Goal: Task Accomplishment & Management: Manage account settings

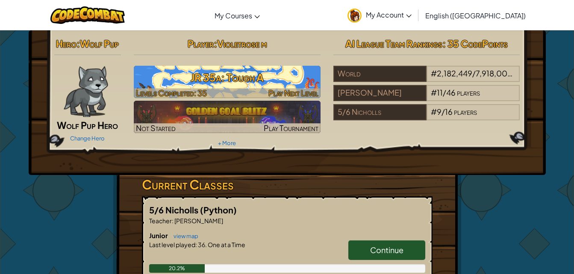
click at [265, 74] on h3 "JR 35a: Tough A" at bounding box center [227, 77] width 187 height 19
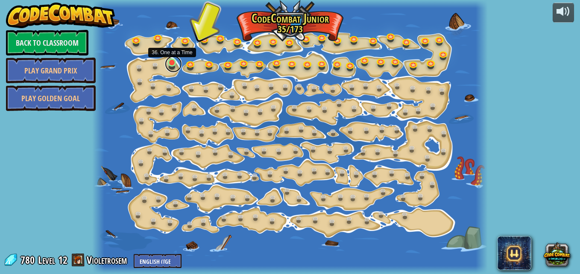
click at [171, 64] on link at bounding box center [173, 64] width 17 height 17
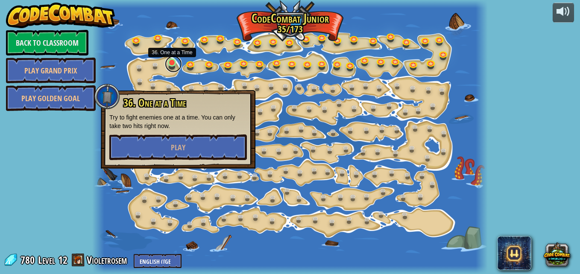
click at [171, 64] on link at bounding box center [173, 64] width 17 height 17
click at [194, 146] on button "Play" at bounding box center [178, 148] width 138 height 26
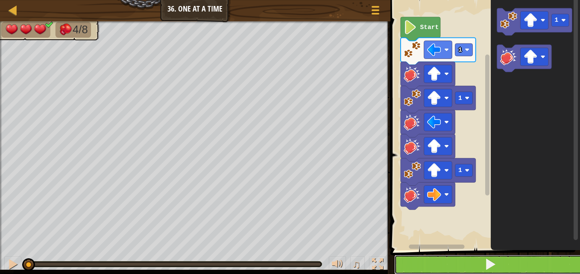
click at [491, 269] on span at bounding box center [490, 264] width 12 height 12
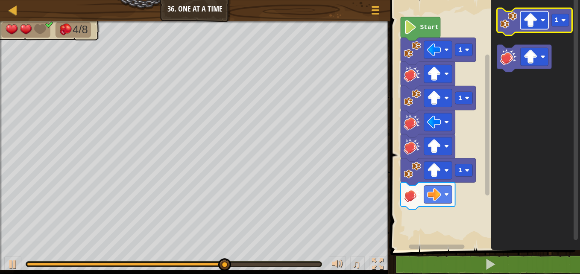
click at [542, 18] on image "Blockly Workspace" at bounding box center [542, 20] width 5 height 5
click at [504, 29] on image "Blockly Workspace" at bounding box center [508, 20] width 17 height 17
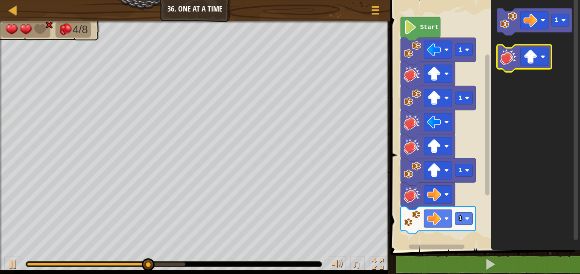
click at [509, 63] on image "Blockly Workspace" at bounding box center [508, 56] width 17 height 17
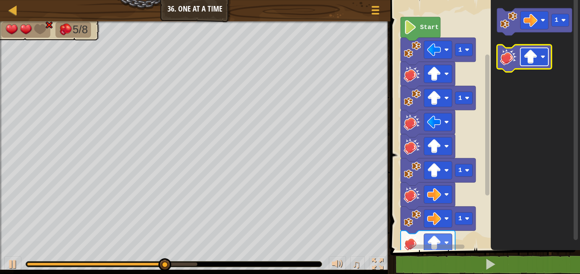
click at [542, 61] on rect "Blockly Workspace" at bounding box center [534, 57] width 28 height 18
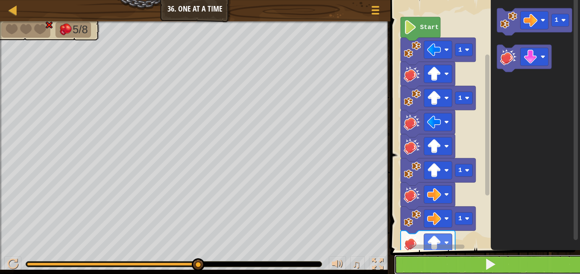
click at [495, 258] on span at bounding box center [490, 264] width 12 height 12
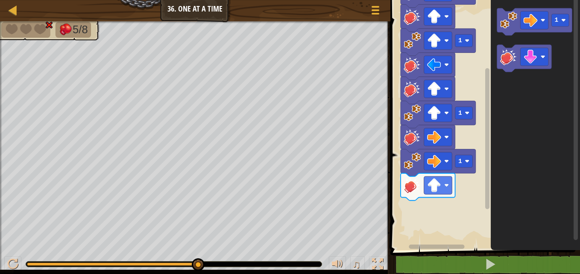
click at [489, 183] on g "Blockly Workspace" at bounding box center [487, 120] width 6 height 248
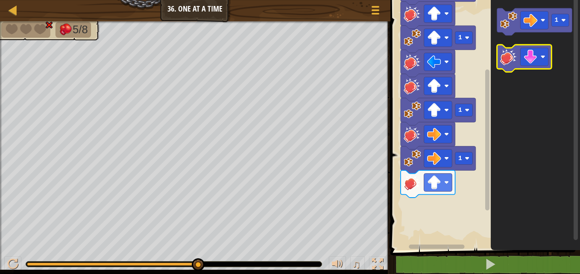
click at [506, 49] on image "Blockly Workspace" at bounding box center [508, 56] width 17 height 17
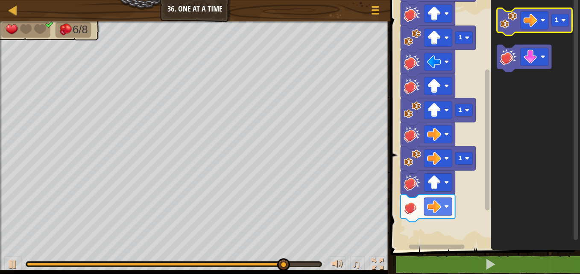
click at [513, 32] on icon "Blockly Workspace" at bounding box center [534, 21] width 75 height 27
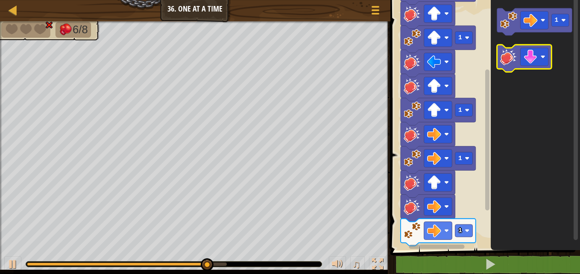
click at [511, 60] on image "Blockly Workspace" at bounding box center [508, 56] width 17 height 17
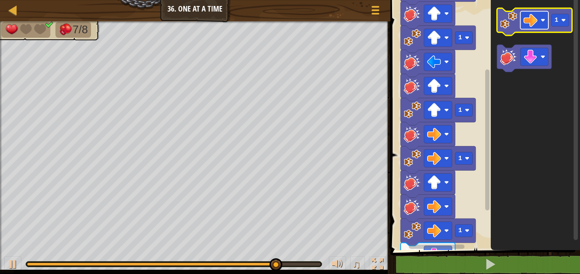
click at [541, 16] on rect "Blockly Workspace" at bounding box center [534, 20] width 28 height 18
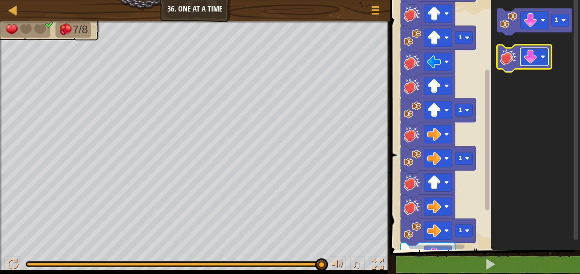
click at [543, 58] on image "Blockly Workspace" at bounding box center [542, 57] width 5 height 5
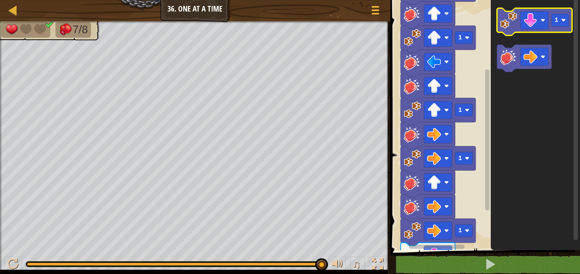
click at [508, 20] on image "Blockly Workspace" at bounding box center [508, 20] width 17 height 17
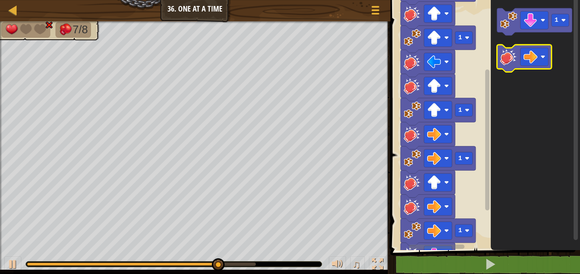
click at [508, 59] on image "Blockly Workspace" at bounding box center [508, 56] width 17 height 17
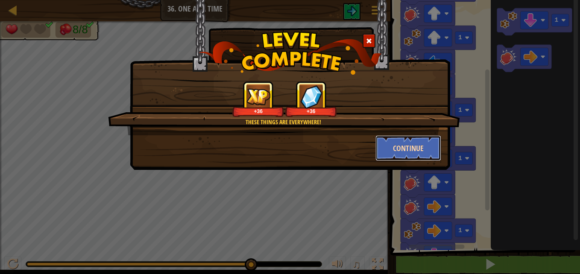
click at [410, 154] on button "Continue" at bounding box center [408, 148] width 66 height 26
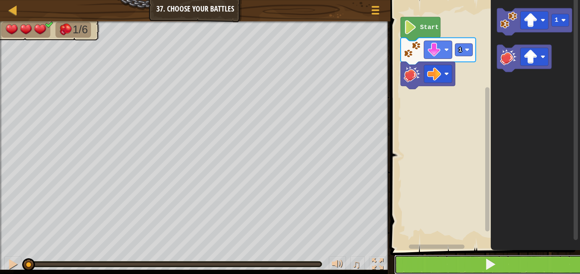
click at [415, 269] on button at bounding box center [490, 265] width 192 height 20
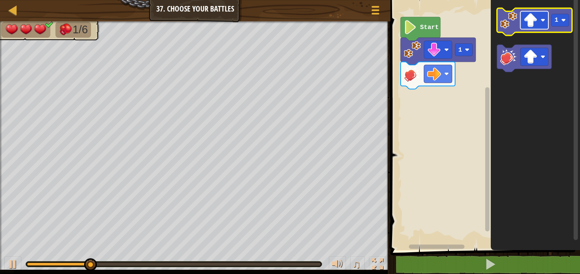
click at [541, 18] on image "Blockly Workspace" at bounding box center [542, 20] width 5 height 5
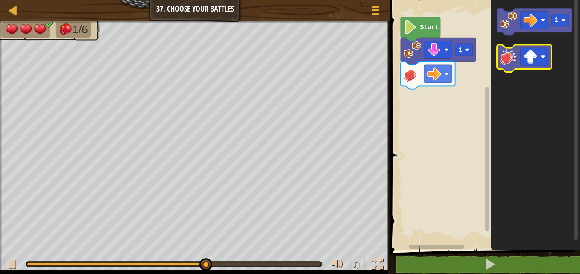
click at [511, 58] on image "Blockly Workspace" at bounding box center [508, 56] width 17 height 17
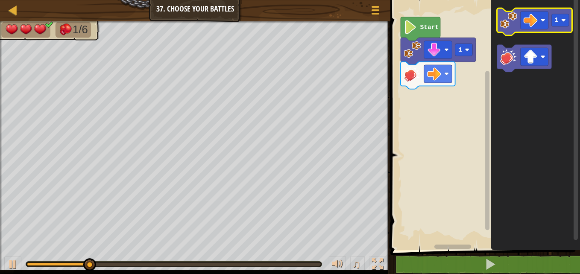
click at [512, 17] on image "Blockly Workspace" at bounding box center [508, 20] width 17 height 17
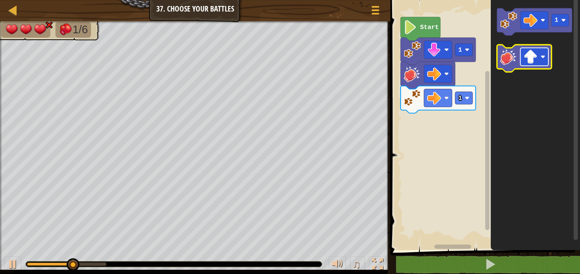
click at [535, 56] on image "Blockly Workspace" at bounding box center [530, 57] width 14 height 14
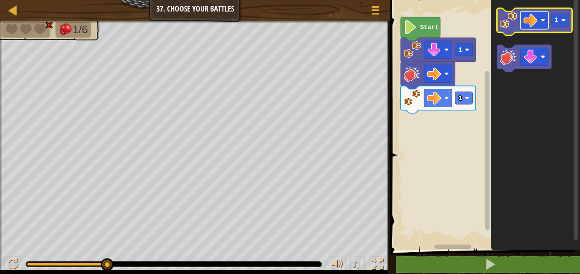
click at [544, 18] on rect "Blockly Workspace" at bounding box center [534, 20] width 28 height 18
click at [503, 27] on image "Blockly Workspace" at bounding box center [508, 20] width 17 height 17
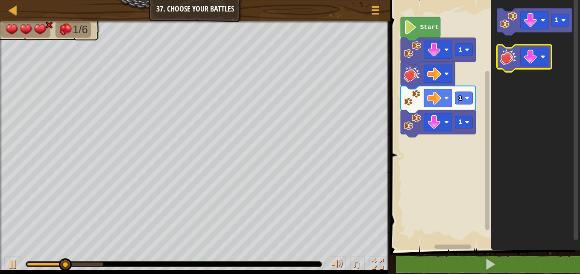
click at [512, 59] on image "Blockly Workspace" at bounding box center [508, 56] width 17 height 17
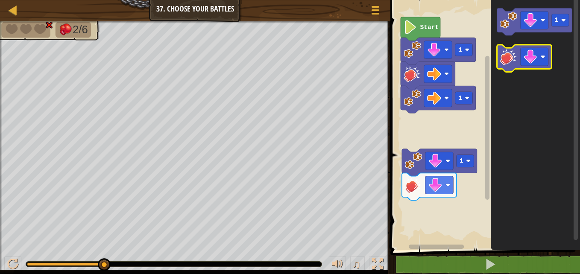
click at [514, 55] on image "Blockly Workspace" at bounding box center [508, 56] width 17 height 17
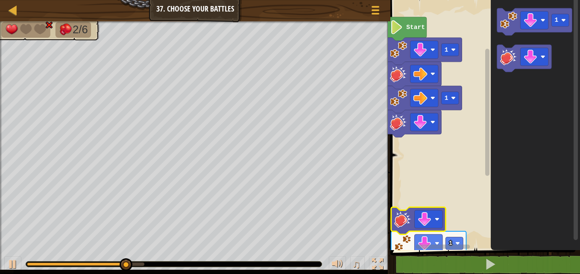
click at [430, 237] on div "1 1 Start 1 1" at bounding box center [484, 123] width 192 height 255
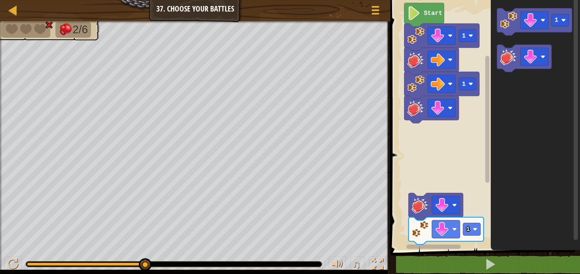
click at [452, 153] on rect "Blockly Workspace" at bounding box center [484, 123] width 192 height 255
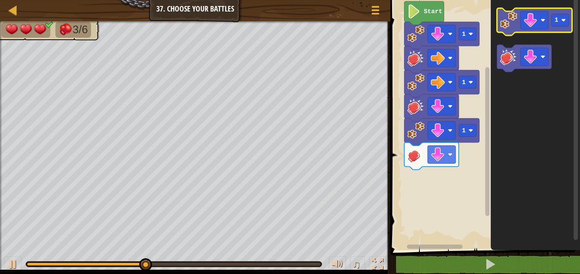
click at [512, 19] on image "Blockly Workspace" at bounding box center [508, 20] width 17 height 17
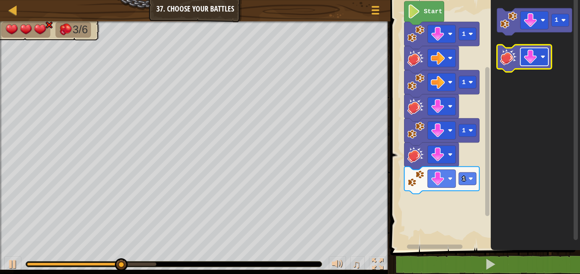
click at [534, 57] on image "Blockly Workspace" at bounding box center [530, 57] width 14 height 14
click at [503, 59] on image "Blockly Workspace" at bounding box center [508, 56] width 17 height 17
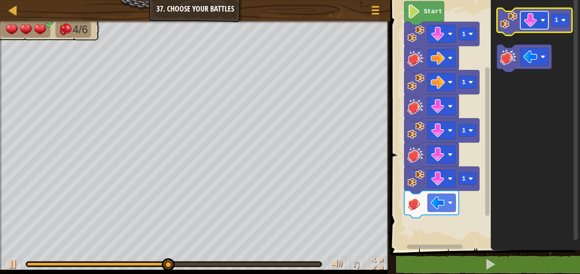
click at [532, 20] on image "Blockly Workspace" at bounding box center [530, 20] width 14 height 14
click at [511, 17] on image "Blockly Workspace" at bounding box center [508, 20] width 17 height 17
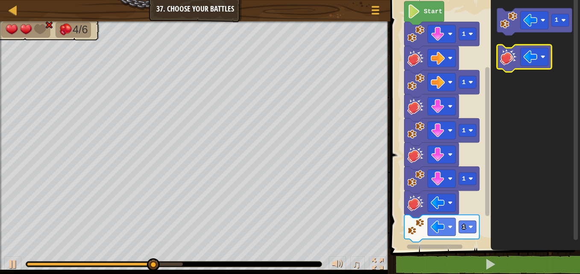
click at [512, 59] on image "Blockly Workspace" at bounding box center [508, 56] width 17 height 17
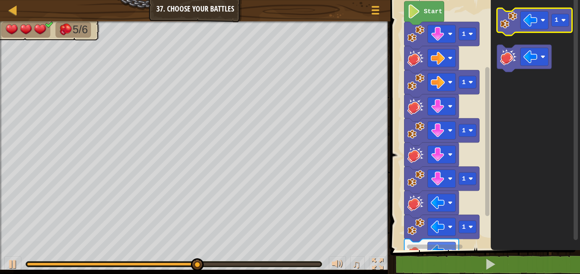
click at [512, 18] on image "Blockly Workspace" at bounding box center [508, 20] width 17 height 17
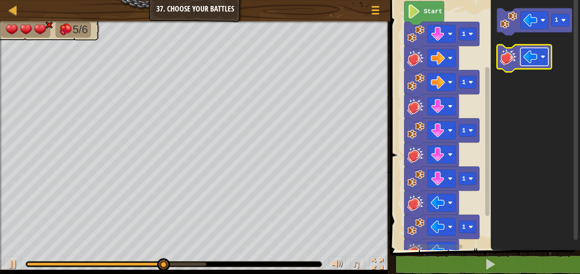
click at [538, 60] on rect "Blockly Workspace" at bounding box center [534, 57] width 28 height 18
click at [507, 53] on image "Blockly Workspace" at bounding box center [508, 56] width 17 height 17
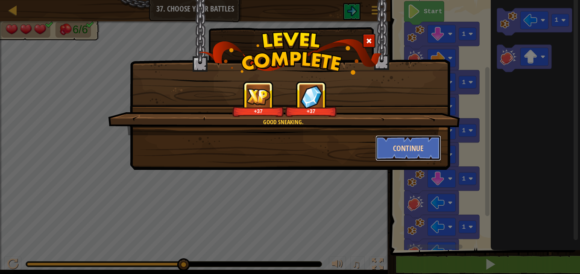
click at [416, 147] on button "Continue" at bounding box center [408, 148] width 66 height 26
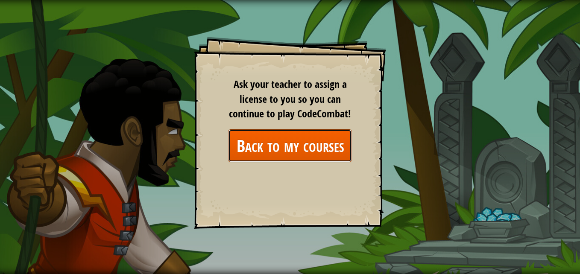
click at [331, 145] on link "Back to my courses" at bounding box center [290, 145] width 124 height 33
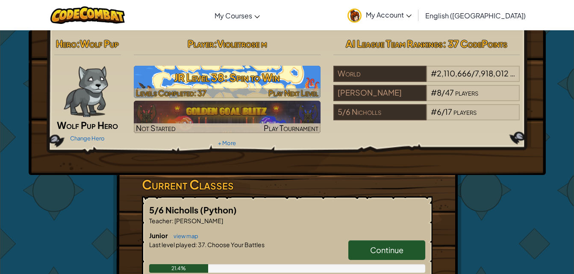
click at [240, 78] on h3 "JR Level 38: Spin to Win" at bounding box center [227, 77] width 187 height 19
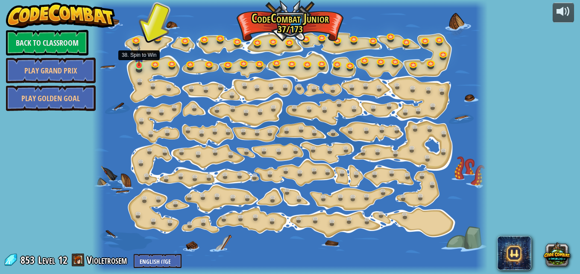
click at [136, 63] on img at bounding box center [139, 55] width 9 height 21
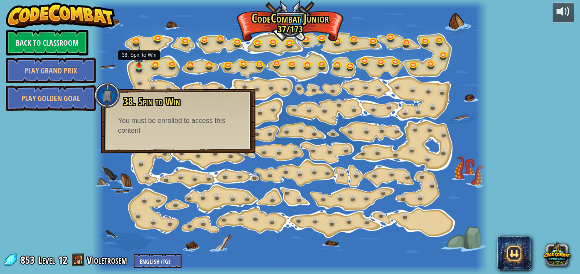
click at [136, 63] on img at bounding box center [139, 55] width 9 height 21
click at [138, 65] on img at bounding box center [139, 55] width 9 height 21
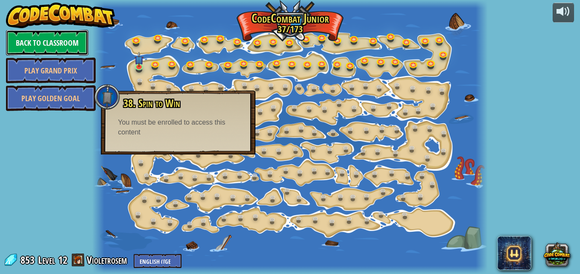
click at [66, 38] on link "Back to Classroom" at bounding box center [47, 43] width 82 height 26
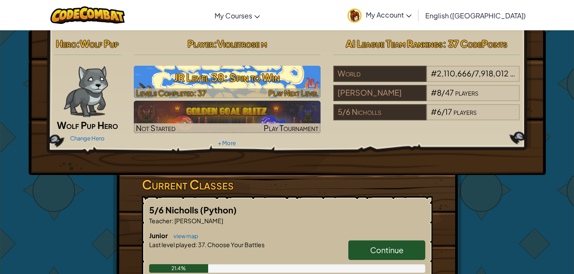
click at [199, 74] on h3 "JR Level 38: Spin to Win" at bounding box center [227, 77] width 187 height 19
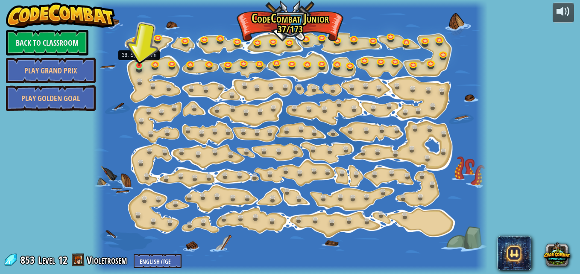
click at [139, 63] on img at bounding box center [139, 55] width 9 height 21
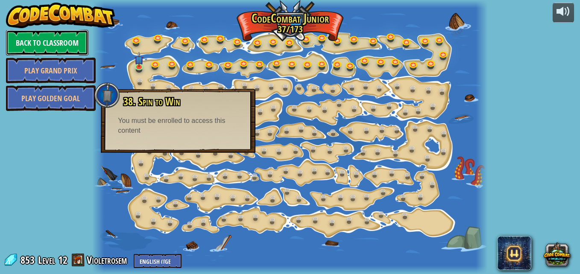
click at [35, 31] on link "Back to Classroom" at bounding box center [47, 43] width 82 height 26
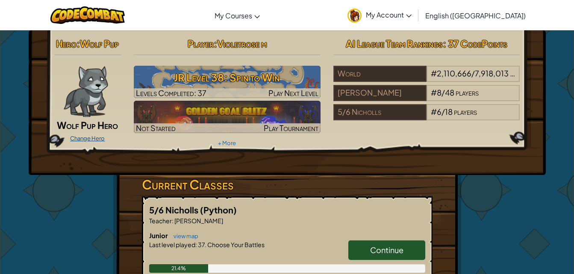
click at [82, 137] on link "Change Hero" at bounding box center [87, 138] width 35 height 7
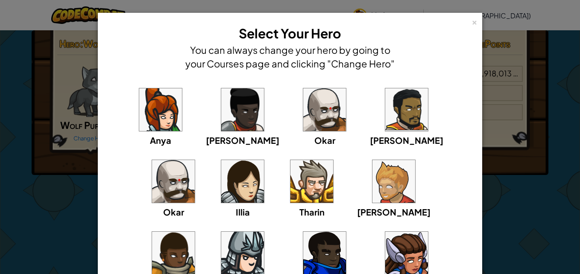
click at [151, 122] on img at bounding box center [160, 109] width 43 height 43
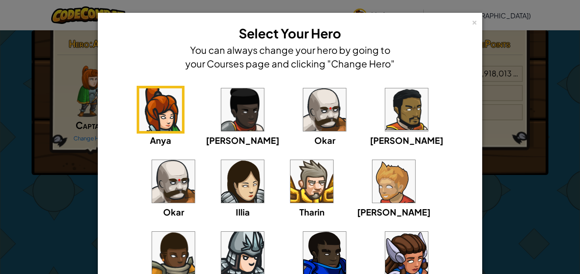
click at [478, 202] on div "× Select Your Hero You can always change your hero by going to your Courses pag…" at bounding box center [290, 184] width 384 height 342
click at [472, 22] on div "×" at bounding box center [474, 21] width 6 height 9
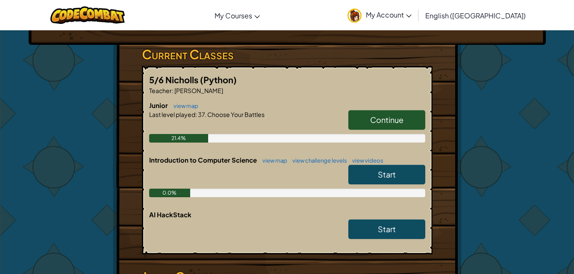
scroll to position [126, 0]
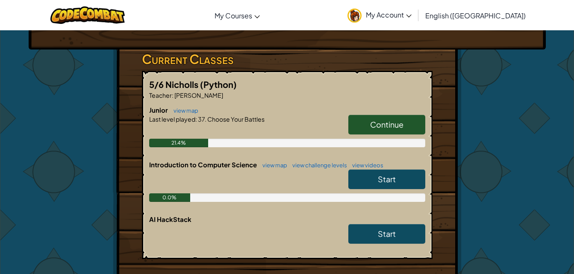
click at [397, 124] on span "Continue" at bounding box center [386, 125] width 33 height 10
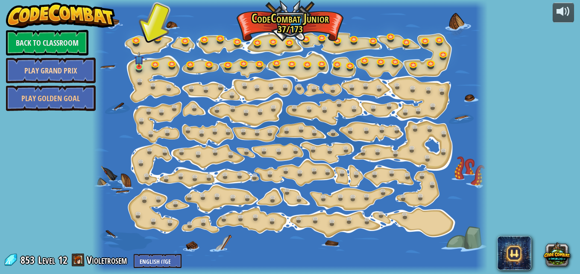
click at [90, 72] on link "Play Grand Prix" at bounding box center [51, 71] width 90 height 26
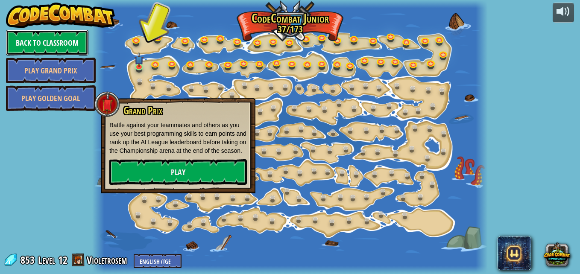
click at [68, 41] on link "Back to Classroom" at bounding box center [47, 43] width 82 height 26
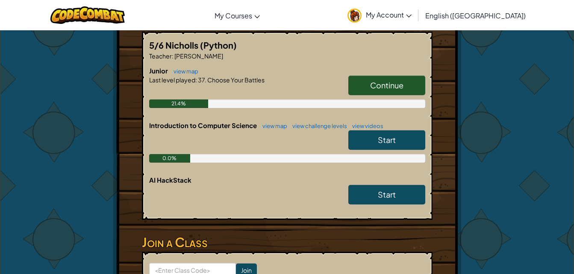
scroll to position [170, 0]
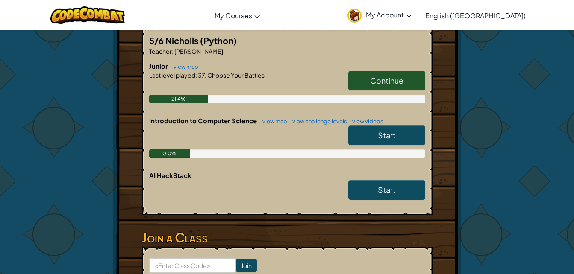
click at [360, 129] on link "Start" at bounding box center [386, 136] width 77 height 20
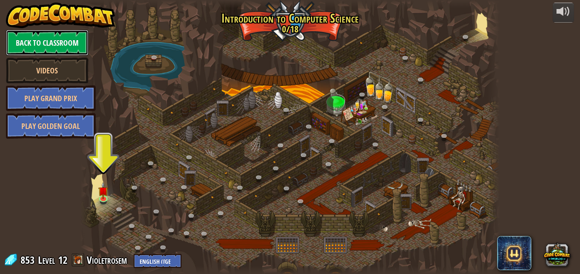
click at [72, 38] on link "Back to Classroom" at bounding box center [47, 43] width 82 height 26
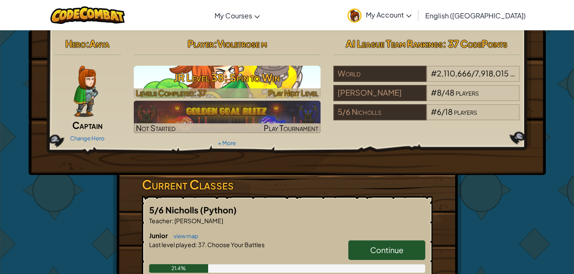
click at [160, 73] on h3 "JR Level 38: Spin to Win" at bounding box center [227, 77] width 187 height 19
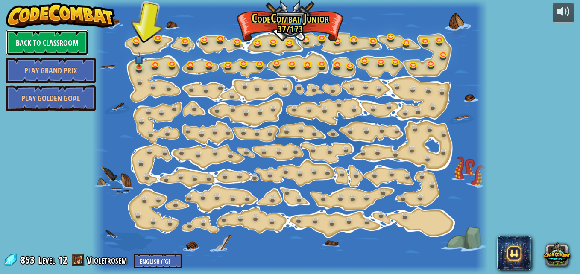
click at [68, 34] on link "Back to Classroom" at bounding box center [47, 43] width 82 height 26
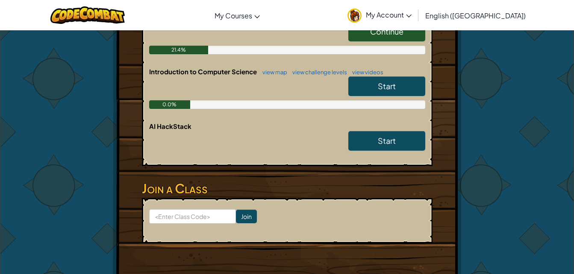
scroll to position [237, 0]
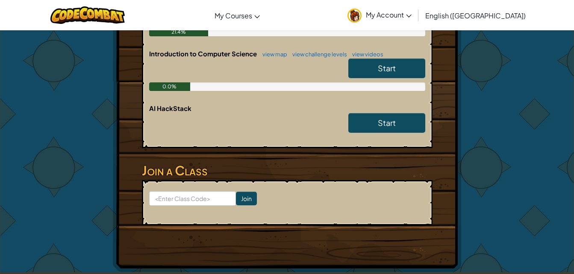
click at [395, 68] on span "Start" at bounding box center [387, 68] width 18 height 10
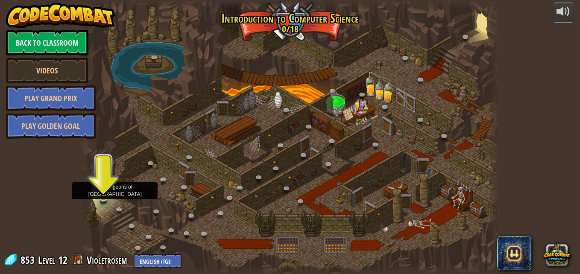
click at [103, 191] on img at bounding box center [103, 186] width 10 height 23
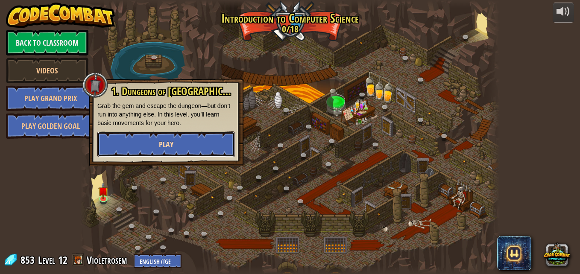
click at [176, 139] on button "Play" at bounding box center [166, 145] width 138 height 26
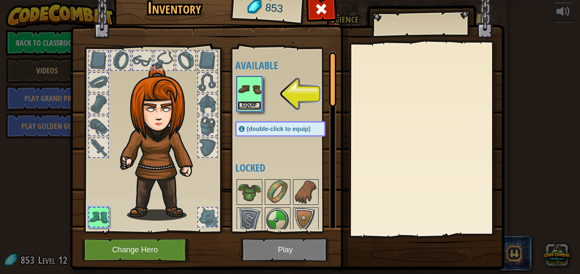
click at [252, 104] on button "Equip" at bounding box center [249, 105] width 24 height 9
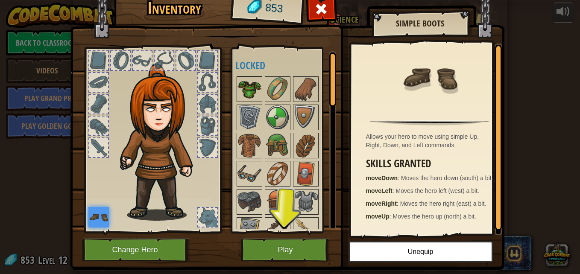
click at [246, 89] on img at bounding box center [249, 89] width 24 height 24
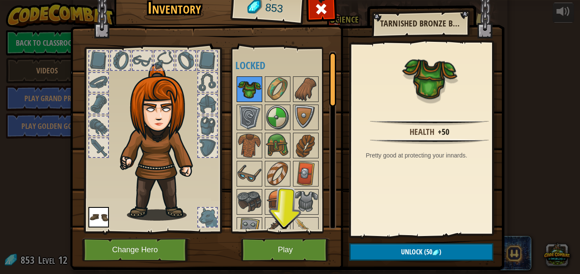
click at [246, 89] on img at bounding box center [249, 89] width 24 height 24
drag, startPoint x: 246, startPoint y: 89, endPoint x: 176, endPoint y: 102, distance: 70.9
click at [176, 102] on div "Inventory 853 Available Equip (double-click to equip) Locked Tarnished Bronze B…" at bounding box center [290, 130] width 434 height 282
drag, startPoint x: 246, startPoint y: 94, endPoint x: 244, endPoint y: 99, distance: 5.0
click at [244, 99] on img at bounding box center [249, 89] width 24 height 24
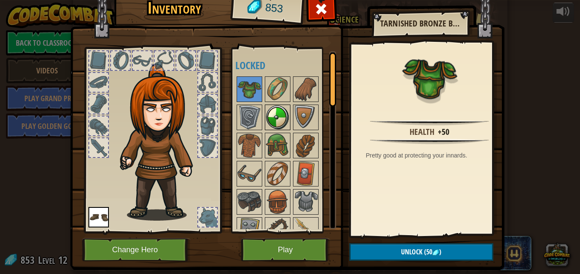
drag, startPoint x: 281, startPoint y: 196, endPoint x: 270, endPoint y: 123, distance: 74.7
click at [270, 123] on div "Available Equip (double-click to equip) Locked" at bounding box center [288, 140] width 107 height 178
click at [396, 255] on button "Unlock (50 )" at bounding box center [421, 252] width 144 height 18
click at [396, 255] on button "Confirm" at bounding box center [421, 252] width 144 height 18
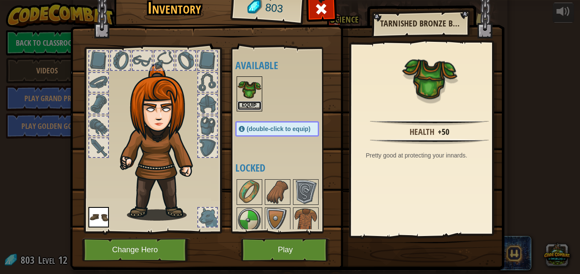
click at [248, 102] on button "Equip" at bounding box center [249, 105] width 24 height 9
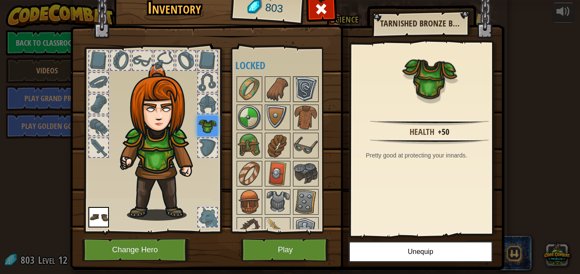
drag, startPoint x: 290, startPoint y: 122, endPoint x: 291, endPoint y: 96, distance: 25.6
click at [291, 96] on div "Available Equip Equip (double-click to equip) Locked" at bounding box center [285, 140] width 101 height 178
drag, startPoint x: 285, startPoint y: 202, endPoint x: 289, endPoint y: 161, distance: 41.1
click at [289, 161] on div "Available Equip Equip (double-click to equip) Locked" at bounding box center [285, 140] width 101 height 178
drag, startPoint x: 279, startPoint y: 224, endPoint x: 279, endPoint y: 185, distance: 38.9
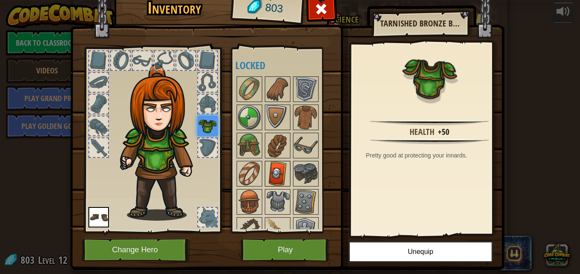
click at [279, 185] on div "Available Equip Equip (double-click to equip) Locked" at bounding box center [285, 140] width 101 height 178
click at [248, 86] on img at bounding box center [249, 89] width 24 height 24
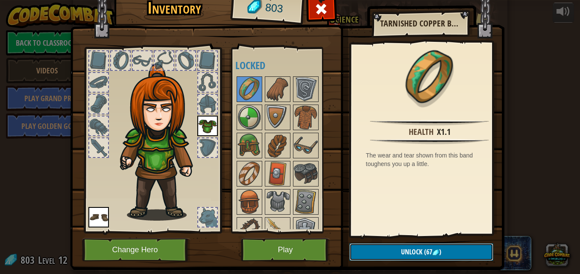
click at [401, 251] on span "Unlock" at bounding box center [411, 251] width 21 height 9
click at [399, 251] on button "Confirm" at bounding box center [421, 252] width 144 height 18
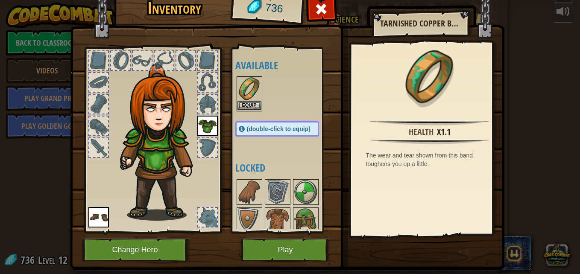
click at [245, 85] on img at bounding box center [249, 89] width 24 height 24
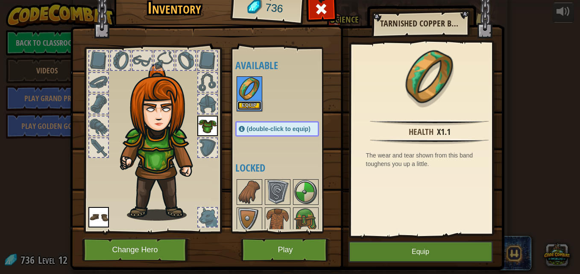
click at [248, 106] on button "Equip" at bounding box center [249, 105] width 24 height 9
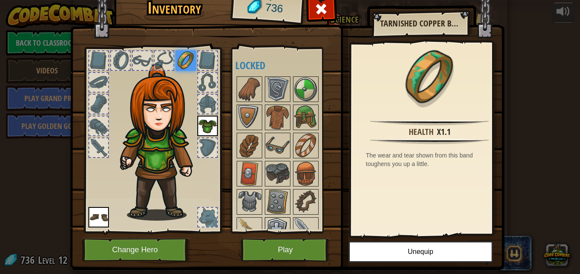
click at [273, 222] on img at bounding box center [278, 230] width 24 height 24
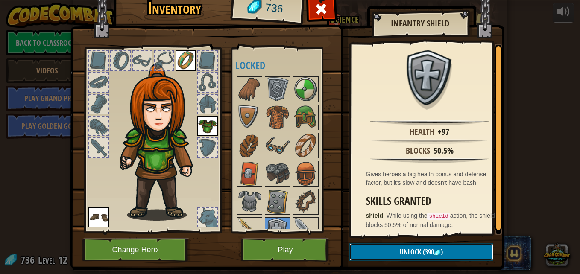
click at [400, 252] on span "Unlock" at bounding box center [410, 251] width 21 height 9
click at [397, 252] on button "Confirm" at bounding box center [421, 252] width 144 height 18
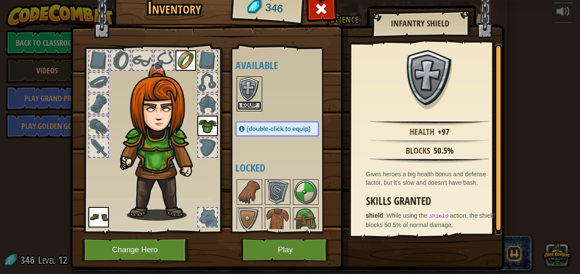
click at [251, 101] on button "Equip" at bounding box center [249, 105] width 24 height 9
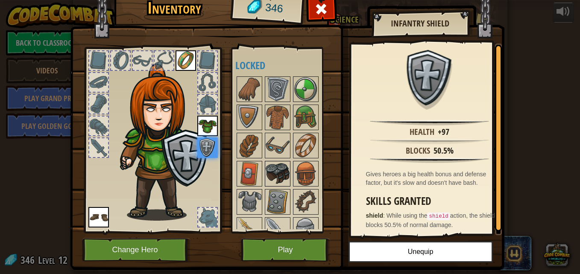
drag, startPoint x: 278, startPoint y: 198, endPoint x: 281, endPoint y: 174, distance: 23.7
click at [281, 174] on div "Available Equip Equip Equip Equip (double-click to equip) Locked" at bounding box center [285, 140] width 101 height 178
click at [275, 174] on img at bounding box center [278, 174] width 24 height 24
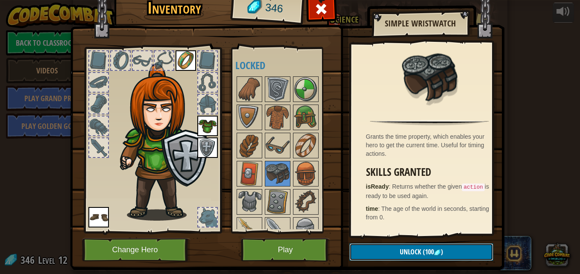
click at [413, 253] on span "Unlock" at bounding box center [410, 251] width 21 height 9
click at [406, 252] on button "Confirm" at bounding box center [421, 252] width 144 height 18
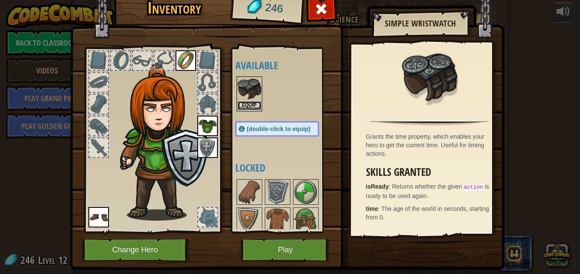
click at [249, 105] on button "Equip" at bounding box center [249, 105] width 24 height 9
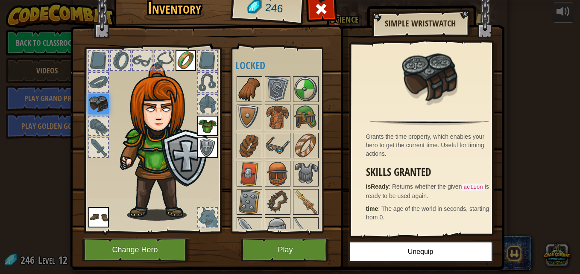
click at [245, 86] on img at bounding box center [249, 89] width 24 height 24
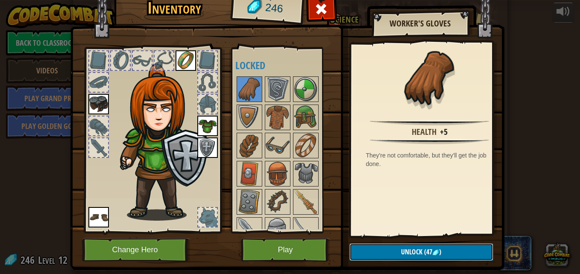
click at [383, 250] on button "Unlock (47 )" at bounding box center [421, 252] width 144 height 18
click at [382, 249] on button "Confirm" at bounding box center [421, 252] width 144 height 18
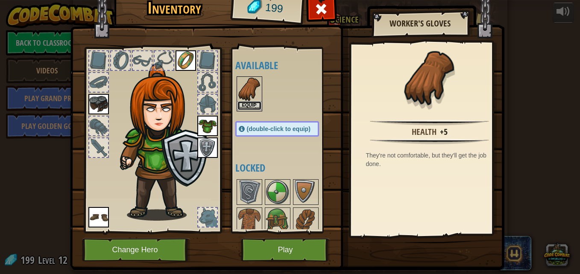
click at [239, 104] on button "Equip" at bounding box center [249, 105] width 24 height 9
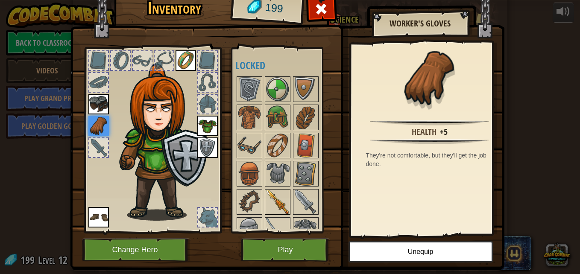
click at [272, 198] on img at bounding box center [278, 202] width 24 height 24
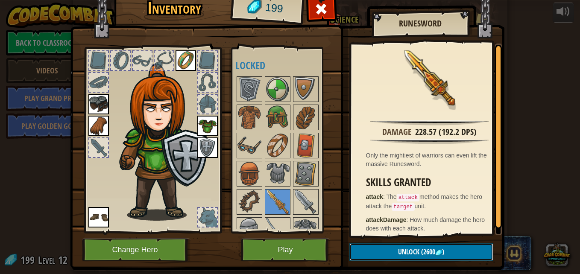
click at [431, 252] on span "(2600" at bounding box center [427, 251] width 16 height 9
click at [304, 201] on img at bounding box center [306, 202] width 24 height 24
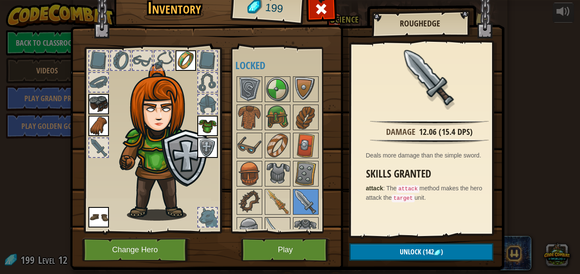
click at [273, 221] on img at bounding box center [278, 230] width 24 height 24
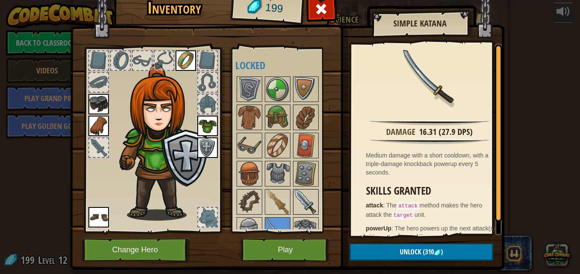
click at [296, 192] on img at bounding box center [306, 202] width 24 height 24
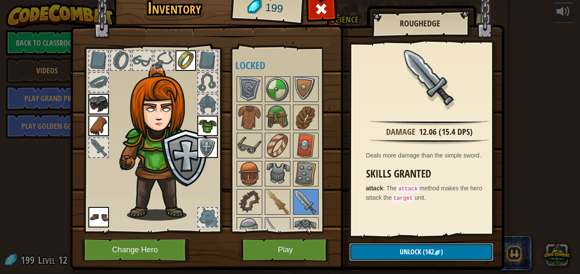
click at [405, 253] on span "Unlock" at bounding box center [410, 251] width 21 height 9
click at [400, 250] on button "Confirm" at bounding box center [421, 252] width 144 height 18
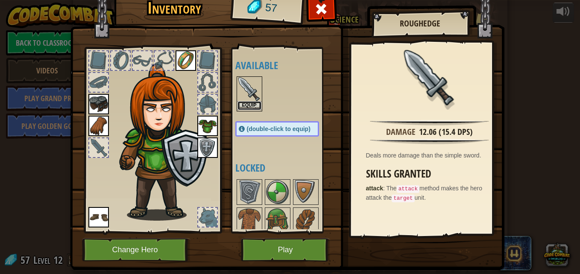
click at [247, 104] on button "Equip" at bounding box center [249, 105] width 24 height 9
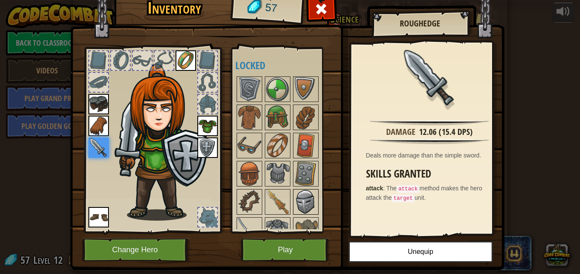
click at [299, 201] on img at bounding box center [306, 202] width 24 height 24
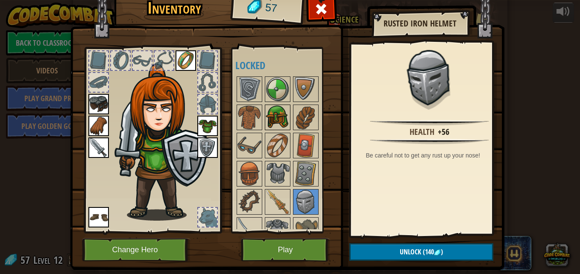
click at [279, 111] on img at bounding box center [278, 117] width 24 height 24
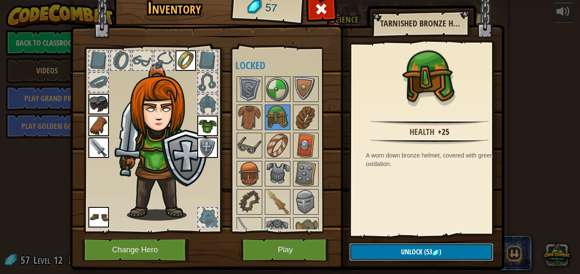
click at [430, 257] on button "Unlock (53 )" at bounding box center [421, 252] width 144 height 18
click at [428, 249] on button "Confirm" at bounding box center [421, 252] width 144 height 18
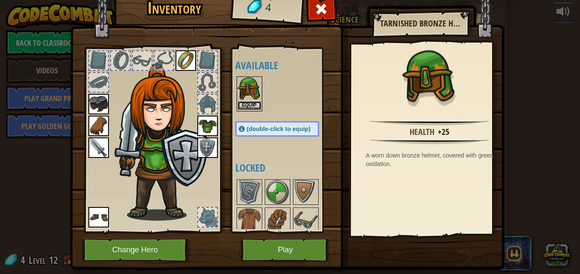
click at [252, 103] on button "Equip" at bounding box center [249, 105] width 24 height 9
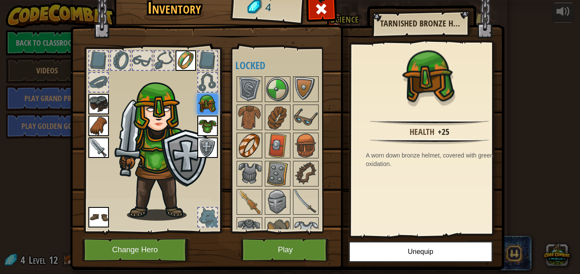
click at [243, 147] on img at bounding box center [249, 146] width 24 height 24
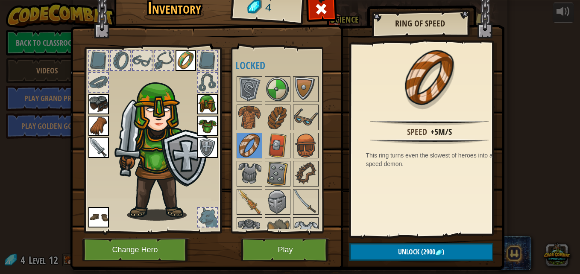
click at [180, 57] on img at bounding box center [186, 60] width 20 height 20
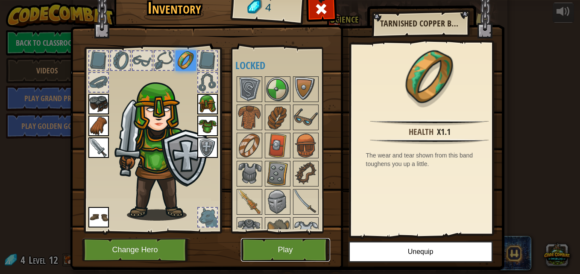
click at [259, 249] on button "Play" at bounding box center [285, 249] width 89 height 23
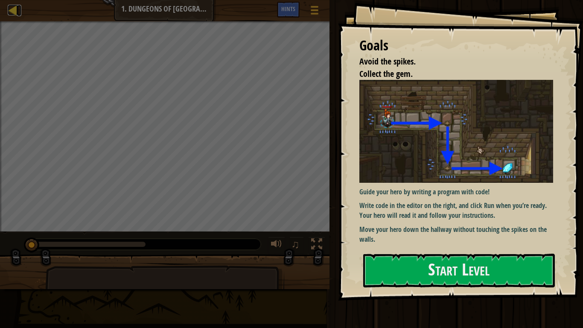
click at [14, 11] on div at bounding box center [13, 10] width 11 height 11
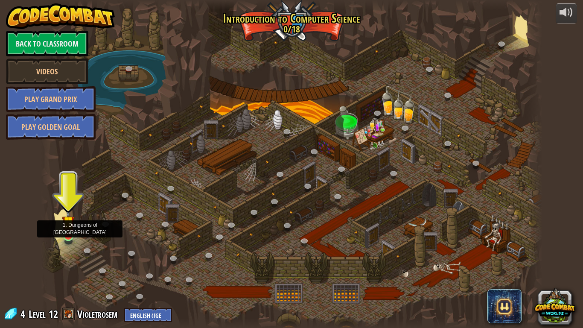
click at [69, 232] on img at bounding box center [68, 222] width 13 height 29
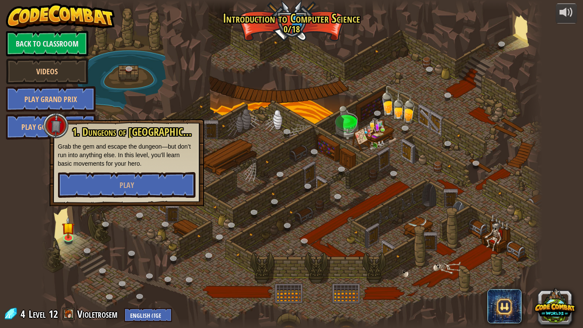
click at [77, 274] on div "4 Level 12 Violetrosem English ([GEOGRAPHIC_DATA]) English ([GEOGRAPHIC_DATA]) …" at bounding box center [87, 314] width 169 height 15
click at [140, 179] on button "Play" at bounding box center [127, 185] width 138 height 26
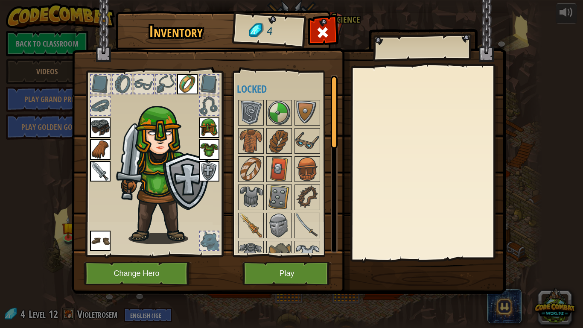
click at [189, 81] on img at bounding box center [187, 84] width 20 height 20
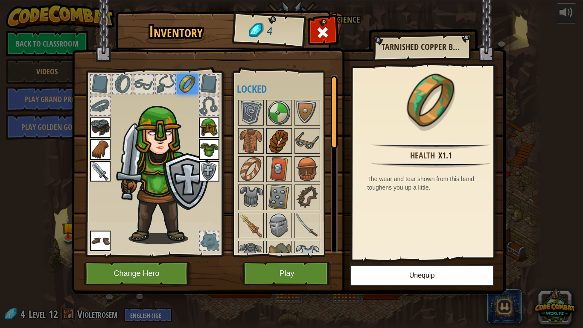
click at [276, 143] on img at bounding box center [279, 141] width 24 height 24
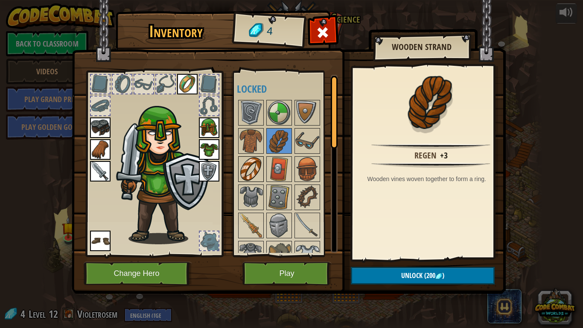
click at [250, 163] on img at bounding box center [251, 169] width 24 height 24
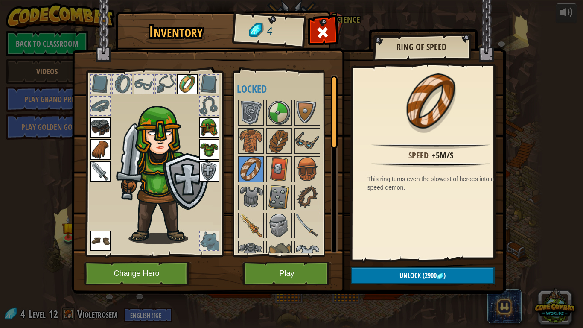
click at [187, 80] on img at bounding box center [187, 84] width 20 height 20
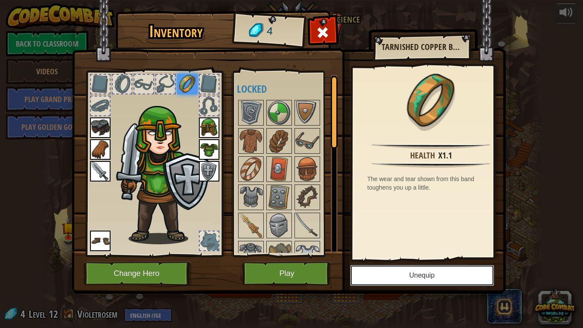
click at [435, 266] on button "Unequip" at bounding box center [422, 275] width 144 height 21
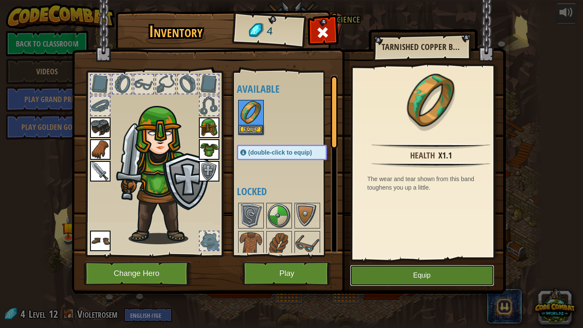
click at [412, 274] on button "Equip" at bounding box center [422, 275] width 144 height 21
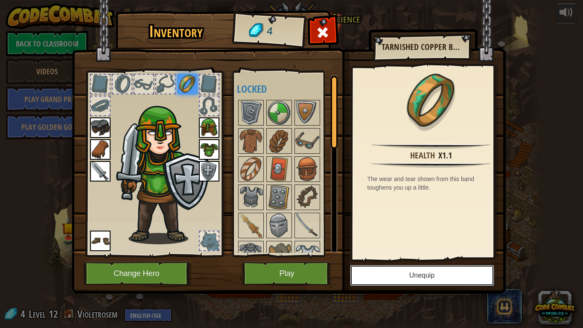
click at [412, 274] on button "Unequip" at bounding box center [422, 275] width 144 height 21
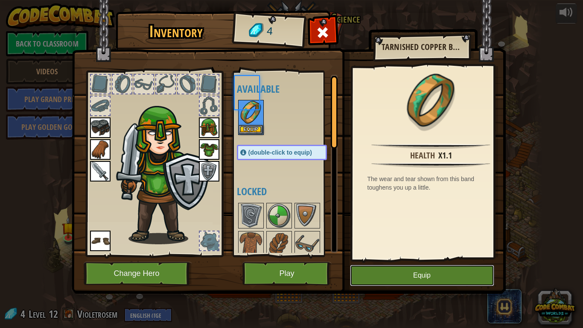
click at [412, 274] on button "Equip" at bounding box center [422, 275] width 144 height 21
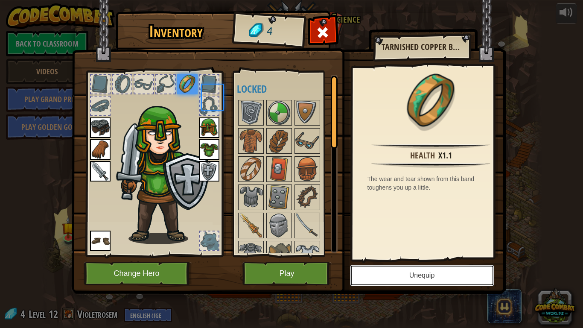
click at [412, 274] on button "Unequip" at bounding box center [422, 275] width 144 height 21
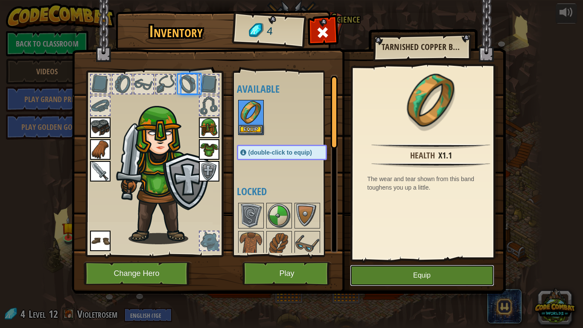
click at [412, 274] on button "Equip" at bounding box center [422, 275] width 144 height 21
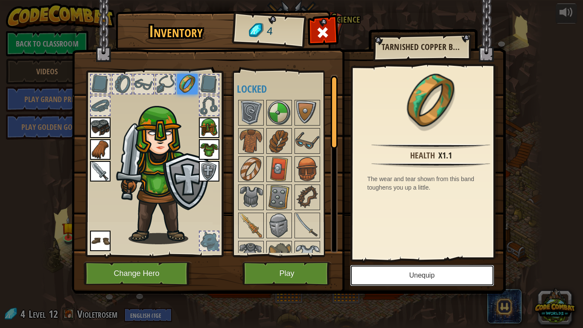
click at [412, 274] on button "Unequip" at bounding box center [422, 275] width 144 height 21
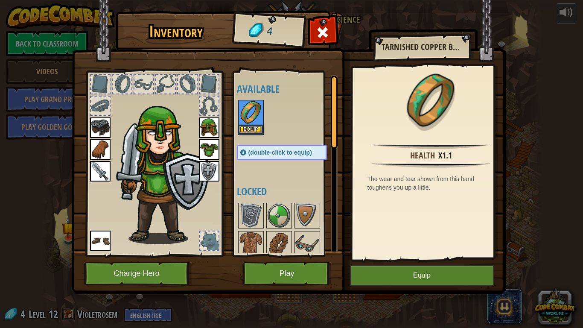
drag, startPoint x: 287, startPoint y: 184, endPoint x: 291, endPoint y: 174, distance: 10.5
click at [291, 174] on div "Available Equip Equip Equip Equip Equip Equip Equip Equip (double-click to equi…" at bounding box center [290, 164] width 107 height 178
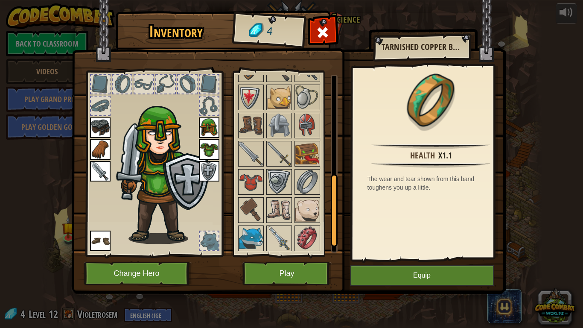
scroll to position [372, 0]
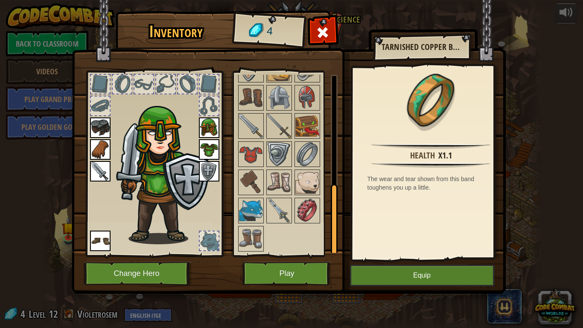
drag, startPoint x: 331, startPoint y: 137, endPoint x: 328, endPoint y: 264, distance: 126.9
click at [328, 264] on div "Inventory 4 Available Equip Equip Equip Equip Equip Equip Equip Equip (double-c…" at bounding box center [292, 154] width 434 height 282
click at [246, 236] on img at bounding box center [251, 239] width 24 height 24
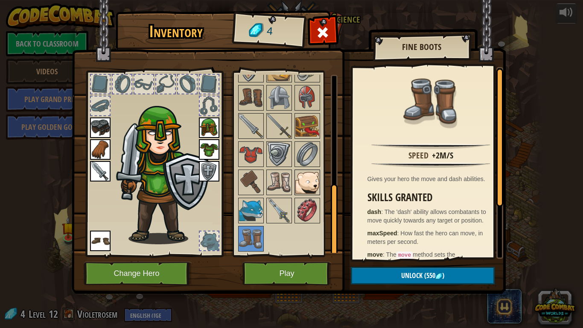
click at [307, 183] on img at bounding box center [308, 182] width 24 height 24
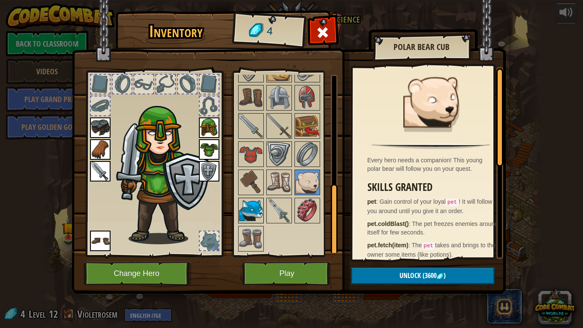
click at [242, 210] on img at bounding box center [251, 211] width 24 height 24
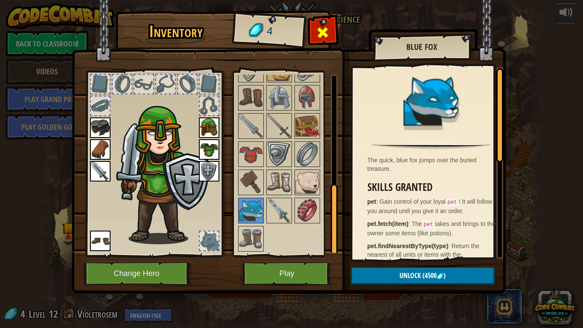
click at [324, 29] on span at bounding box center [323, 33] width 14 height 14
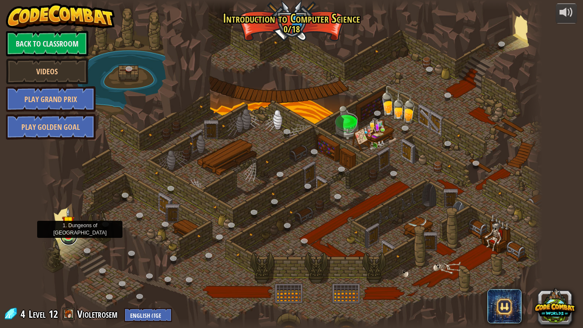
click at [66, 238] on link at bounding box center [68, 236] width 17 height 17
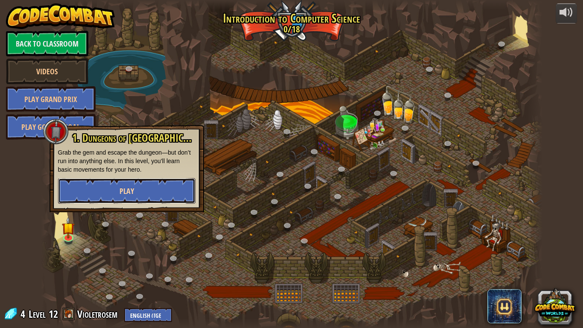
click at [139, 181] on button "Play" at bounding box center [127, 191] width 138 height 26
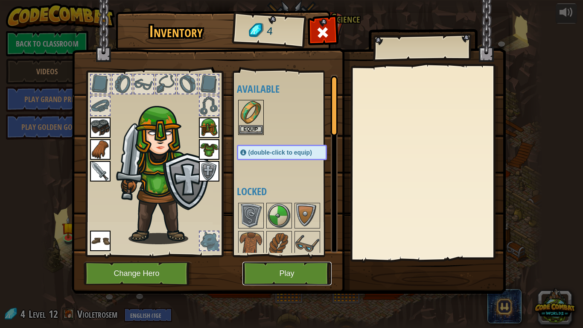
click at [286, 274] on button "Play" at bounding box center [287, 273] width 89 height 23
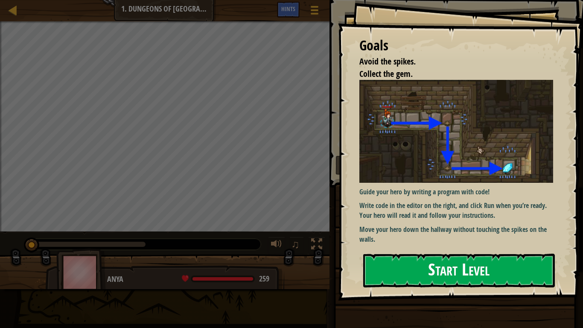
click at [412, 265] on button "Start Level" at bounding box center [459, 271] width 192 height 34
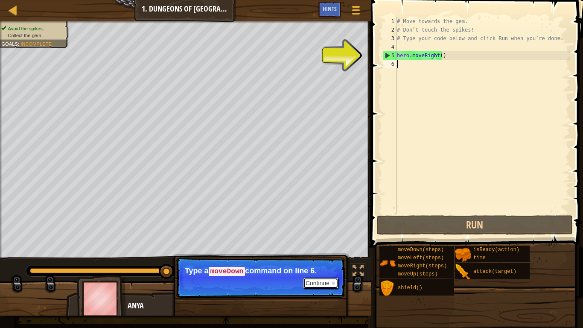
click at [320, 274] on button "Continue" at bounding box center [320, 283] width 35 height 11
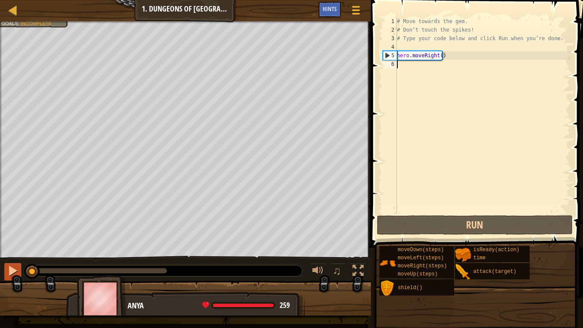
drag, startPoint x: 165, startPoint y: 266, endPoint x: 14, endPoint y: 269, distance: 151.2
click at [14, 269] on div "♫" at bounding box center [185, 269] width 371 height 26
click at [15, 269] on div at bounding box center [12, 270] width 11 height 11
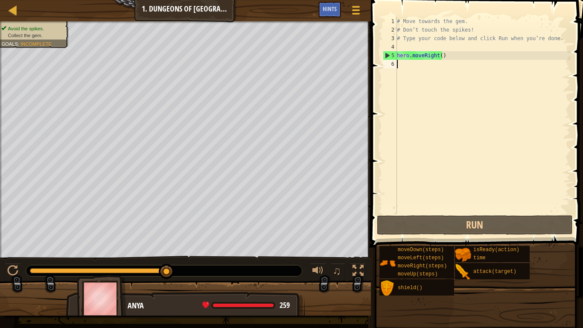
scroll to position [4, 0]
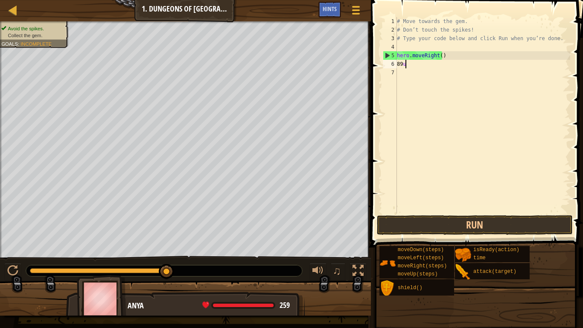
type textarea "89ui"
type textarea "8"
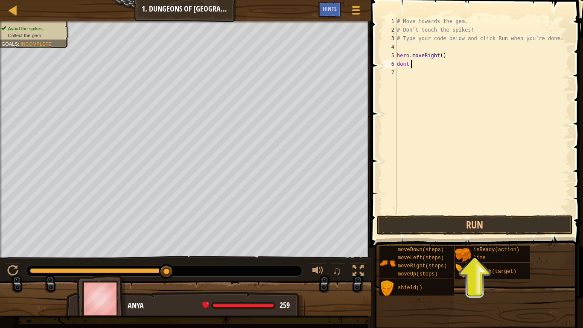
scroll to position [4, 1]
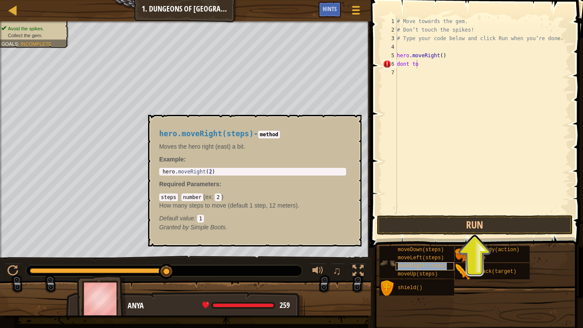
click at [430, 262] on div "moveRight(steps)" at bounding box center [425, 266] width 59 height 8
click at [430, 268] on span "moveRight(steps)" at bounding box center [422, 266] width 49 height 6
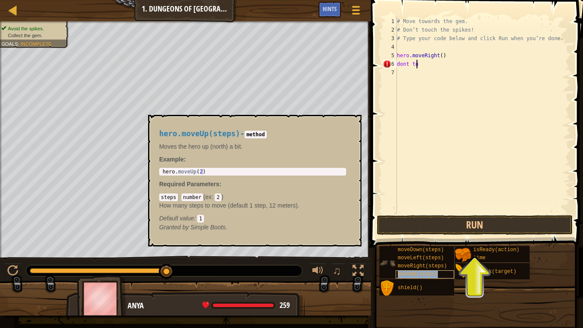
click at [425, 274] on span "moveUp(steps)" at bounding box center [418, 274] width 40 height 6
type textarea "d"
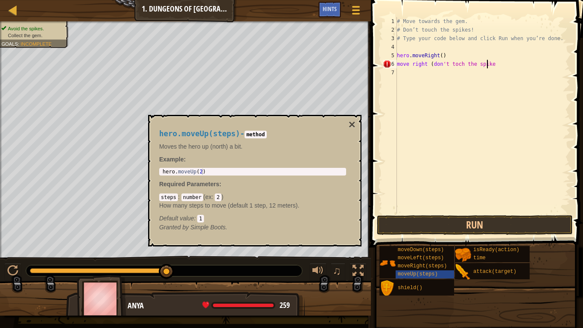
scroll to position [4, 7]
type textarea "move right (don't toch the spikes"
click at [445, 225] on button "Run" at bounding box center [475, 225] width 196 height 20
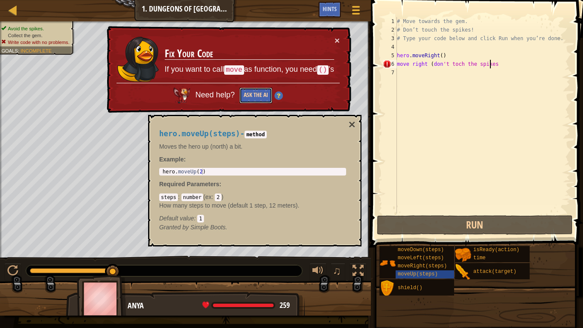
click at [252, 96] on button "Ask the AI" at bounding box center [256, 96] width 33 height 16
click at [252, 94] on button "Ask the AI" at bounding box center [256, 96] width 33 height 16
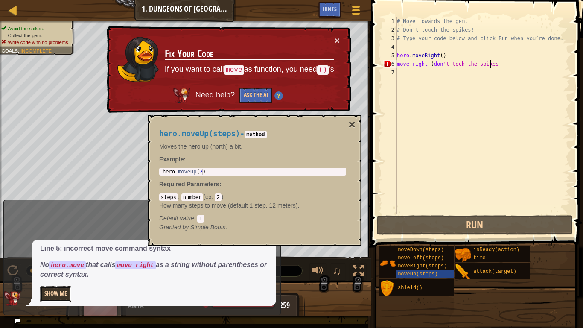
click at [45, 274] on button "Show Me" at bounding box center [55, 294] width 31 height 16
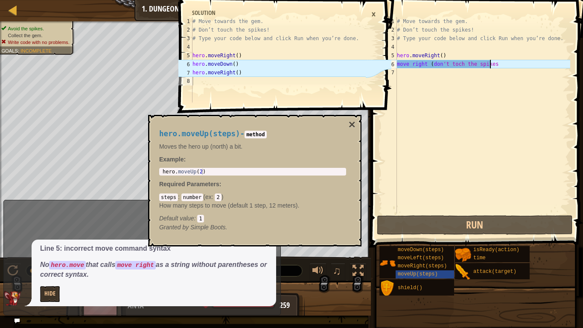
click at [194, 73] on div "# Move towards the gem. # Don’t touch the spikes! # Type your code below and cl…" at bounding box center [278, 68] width 175 height 102
click at [188, 68] on div "6" at bounding box center [186, 64] width 14 height 9
type textarea "hero.moveDown() hero.moveRight()"
click at [502, 62] on div "# Move towards the gem. # Don’t touch the spikes! # Type your code below and cl…" at bounding box center [482, 124] width 175 height 214
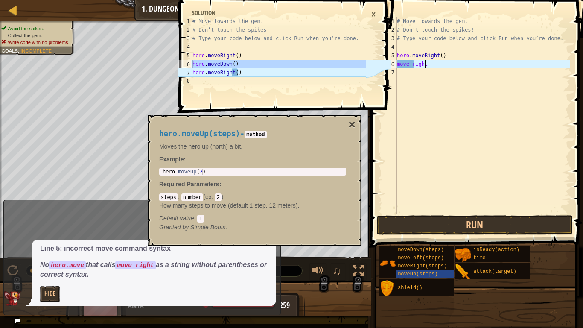
scroll to position [4, 1]
type textarea "m"
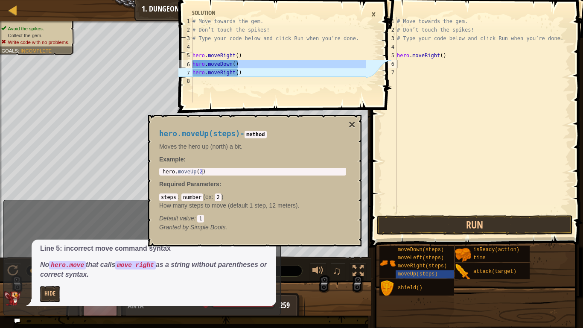
click at [375, 10] on div "×" at bounding box center [373, 14] width 13 height 15
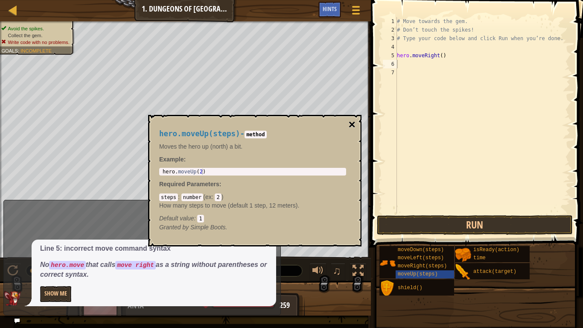
click at [355, 121] on button "×" at bounding box center [352, 125] width 7 height 12
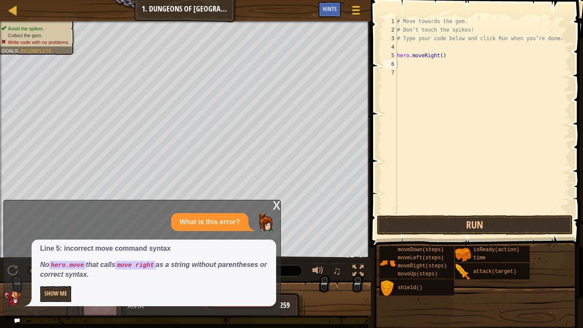
type textarea "hero.moveRight()"
drag, startPoint x: 446, startPoint y: 56, endPoint x: 375, endPoint y: 56, distance: 70.9
click at [375, 56] on div "hero.moveRight() 1 2 3 4 5 6 7 # Move towards the gem. # Don’t touch the spikes…" at bounding box center [476, 140] width 215 height 272
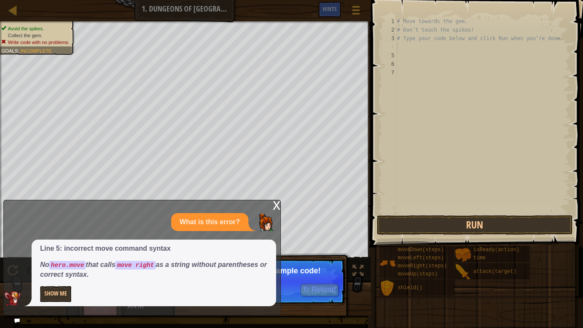
click at [399, 45] on div "# Move towards the gem. # Don’t touch the spikes! # Type your code below and cl…" at bounding box center [482, 124] width 175 height 214
click at [314, 274] on button "↻ Reload" at bounding box center [320, 290] width 38 height 13
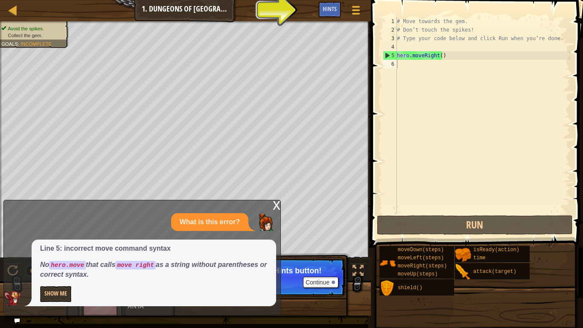
click at [275, 203] on div "x" at bounding box center [277, 204] width 8 height 9
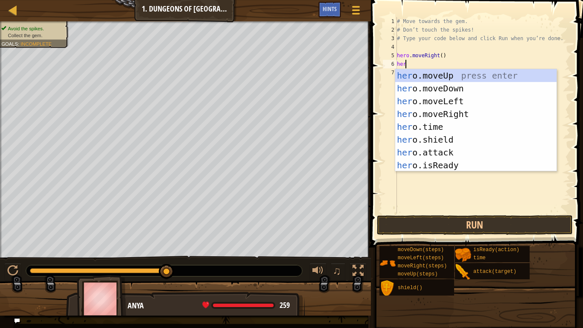
scroll to position [4, 0]
type textarea "hero."
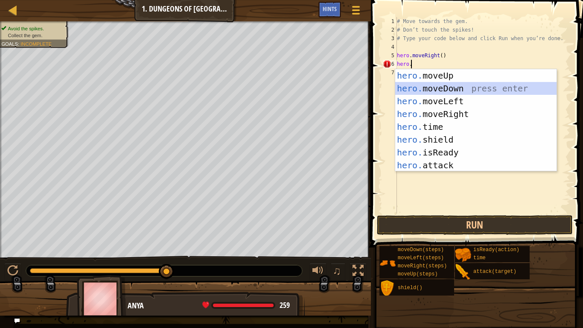
click at [433, 88] on div "hero. moveUp press enter hero. moveDown press enter hero. moveLeft press enter …" at bounding box center [475, 133] width 161 height 128
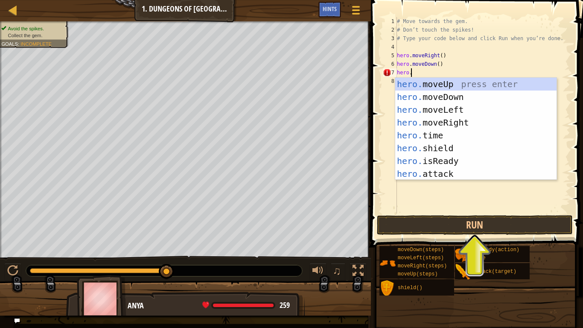
scroll to position [4, 1]
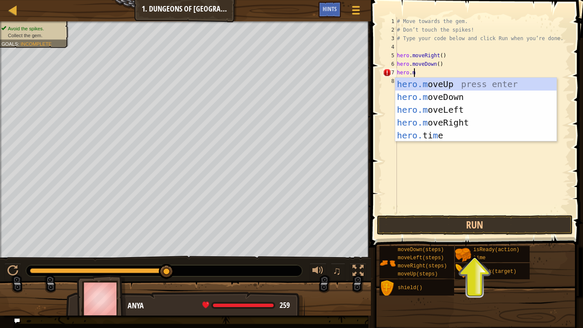
type textarea "[DOMAIN_NAME]"
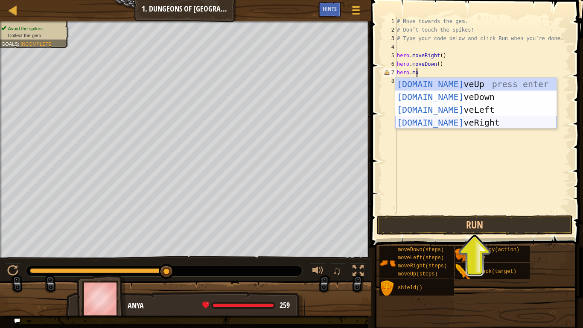
click at [420, 120] on div "[DOMAIN_NAME] veUp press enter [DOMAIN_NAME] veDown press enter [DOMAIN_NAME] v…" at bounding box center [475, 116] width 161 height 77
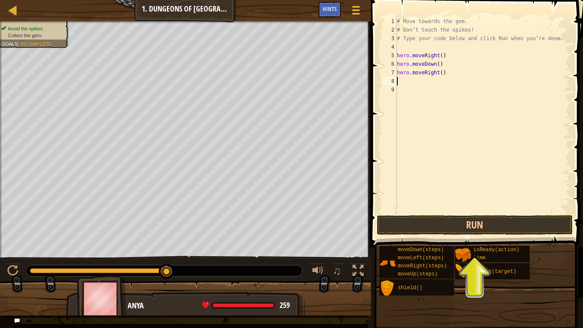
scroll to position [4, 0]
click at [429, 220] on button "Run" at bounding box center [475, 225] width 196 height 20
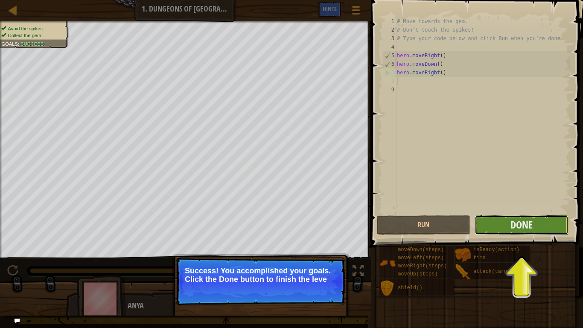
click at [506, 225] on button "Done" at bounding box center [522, 225] width 94 height 20
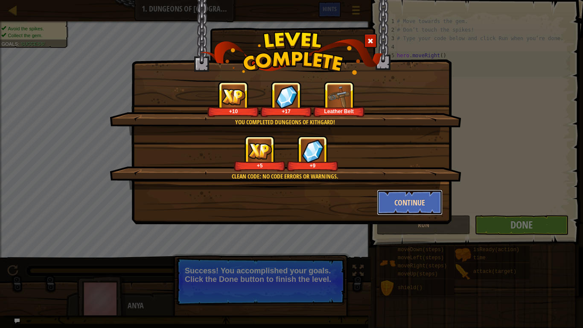
click at [413, 199] on button "Continue" at bounding box center [410, 203] width 66 height 26
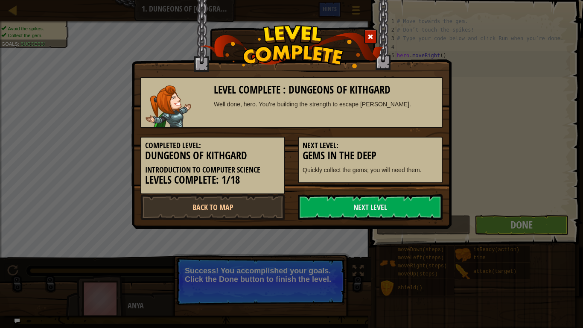
click at [412, 200] on link "Next Level" at bounding box center [370, 207] width 145 height 26
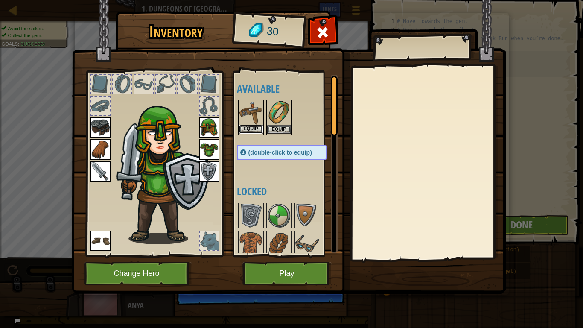
click at [252, 127] on button "Equip" at bounding box center [251, 129] width 24 height 9
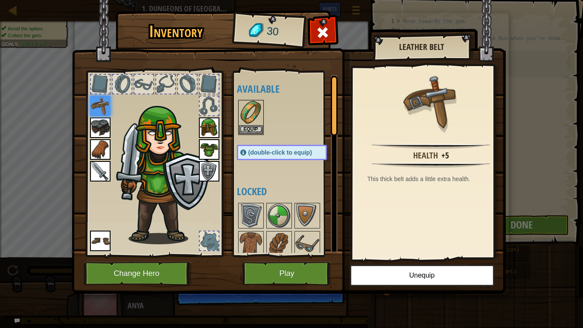
click at [100, 169] on img at bounding box center [100, 171] width 20 height 20
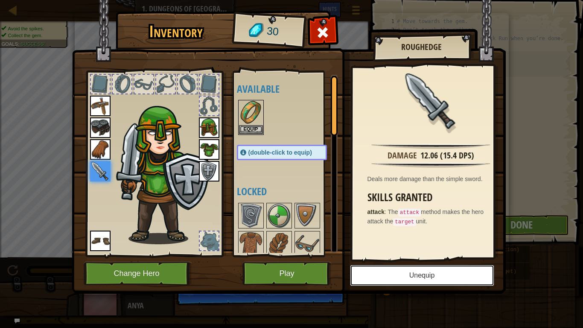
click at [364, 274] on button "Unequip" at bounding box center [422, 275] width 144 height 21
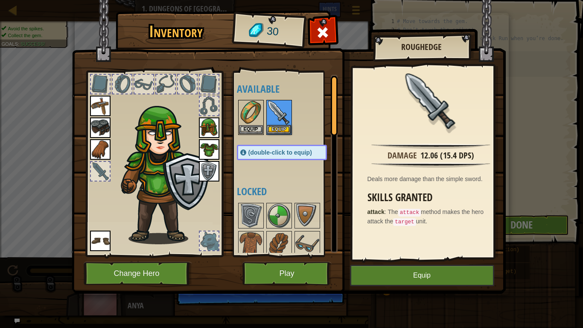
click at [211, 149] on img at bounding box center [209, 149] width 20 height 20
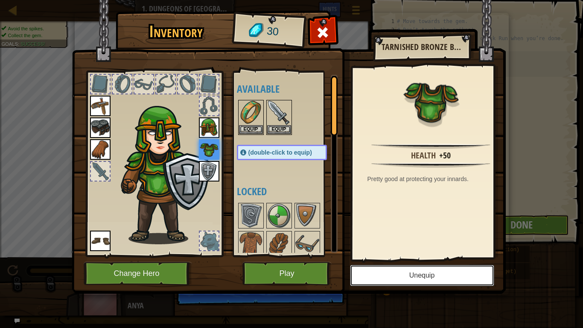
click at [398, 274] on button "Unequip" at bounding box center [422, 275] width 144 height 21
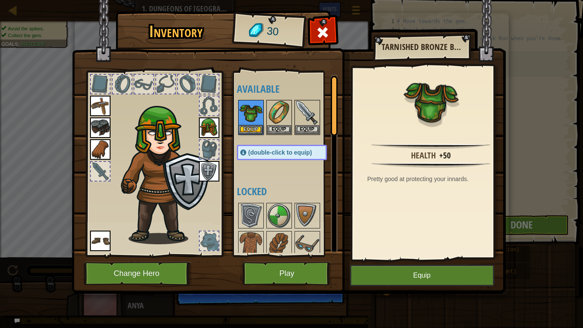
click at [207, 128] on img at bounding box center [209, 127] width 20 height 20
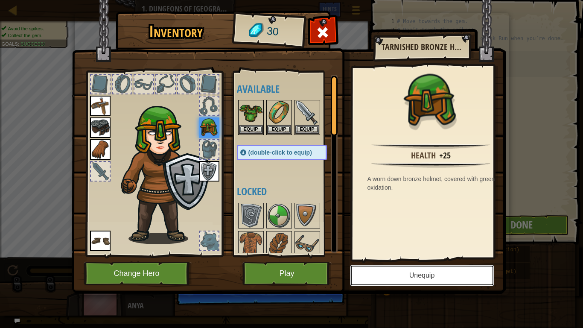
click at [380, 269] on button "Unequip" at bounding box center [422, 275] width 144 height 21
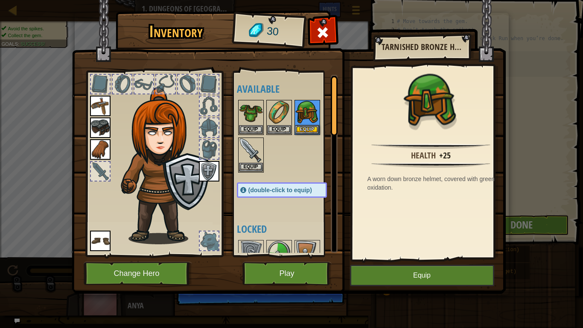
click at [93, 104] on img at bounding box center [100, 106] width 20 height 20
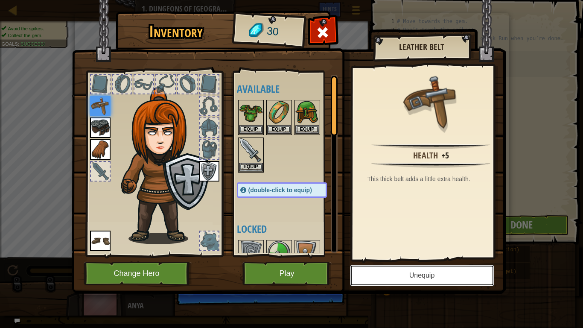
click at [399, 274] on button "Unequip" at bounding box center [422, 275] width 144 height 21
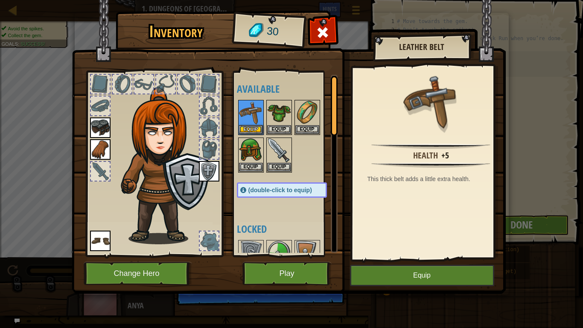
click at [99, 115] on div at bounding box center [100, 106] width 19 height 19
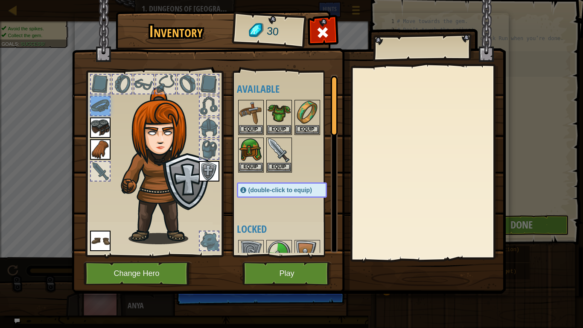
click at [103, 124] on img at bounding box center [100, 127] width 20 height 20
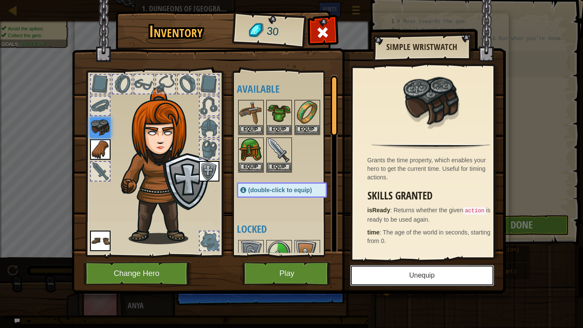
click at [416, 268] on button "Unequip" at bounding box center [422, 275] width 144 height 21
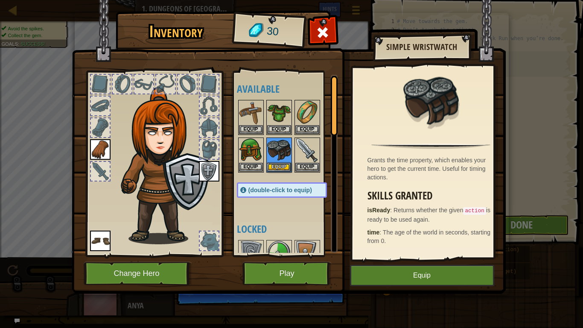
click at [98, 147] on img at bounding box center [100, 149] width 20 height 20
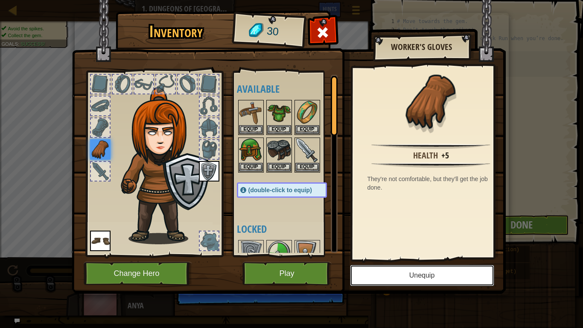
click at [455, 274] on button "Unequip" at bounding box center [422, 275] width 144 height 21
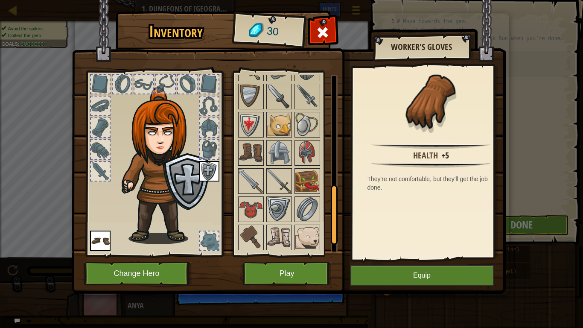
drag, startPoint x: 333, startPoint y: 119, endPoint x: 331, endPoint y: 223, distance: 104.2
click at [331, 223] on div at bounding box center [334, 215] width 7 height 60
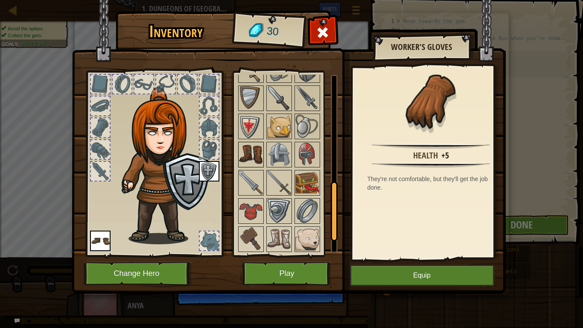
click at [249, 155] on img at bounding box center [251, 155] width 24 height 24
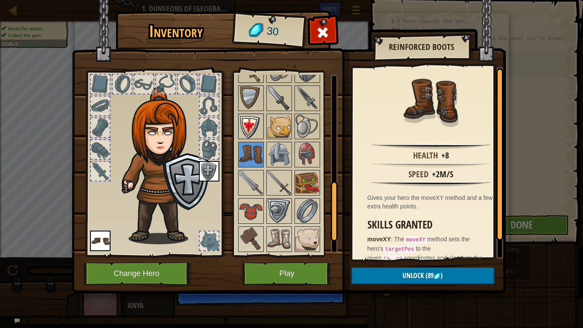
click at [251, 121] on img at bounding box center [251, 126] width 24 height 24
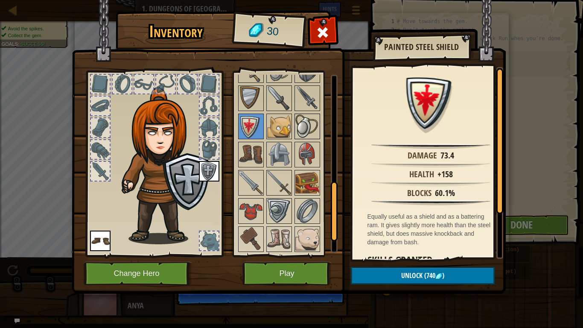
click at [307, 121] on img at bounding box center [308, 126] width 24 height 24
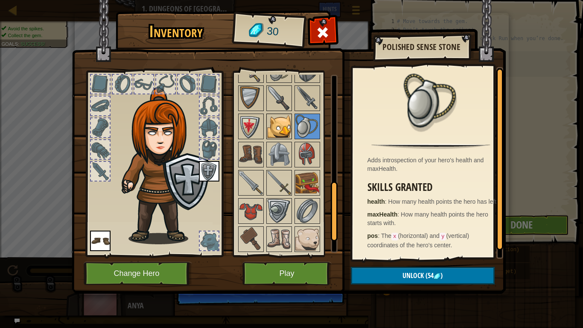
click at [270, 129] on img at bounding box center [279, 126] width 24 height 24
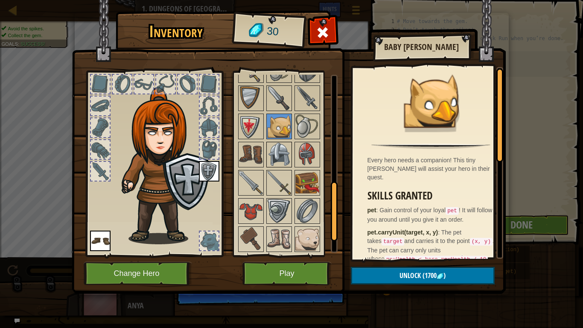
click at [287, 155] on img at bounding box center [279, 155] width 24 height 24
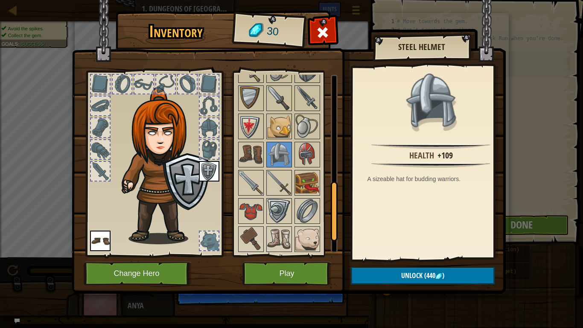
click at [323, 157] on div at bounding box center [290, 98] width 107 height 423
click at [308, 154] on img at bounding box center [308, 155] width 24 height 24
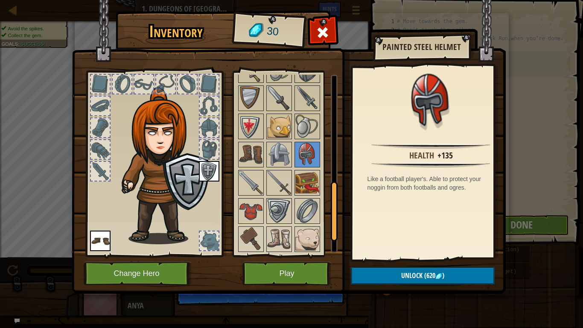
scroll to position [446, 0]
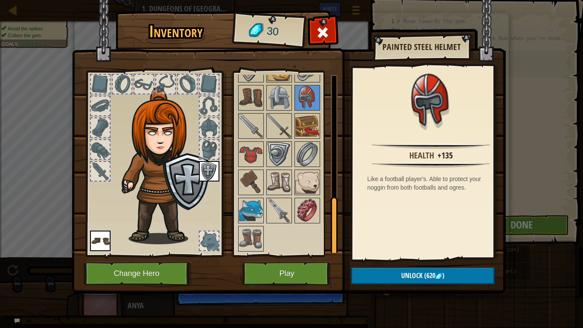
drag, startPoint x: 333, startPoint y: 226, endPoint x: 332, endPoint y: 273, distance: 47.0
click at [332, 273] on div "Inventory 30 Available Equip Equip Equip Equip Equip Equip Equip Equip Equip (d…" at bounding box center [292, 154] width 434 height 282
click at [247, 176] on img at bounding box center [251, 182] width 24 height 24
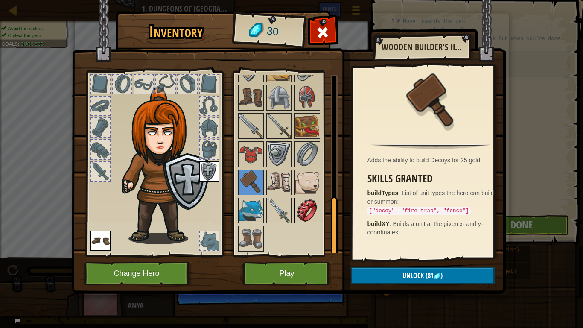
click at [307, 212] on img at bounding box center [308, 211] width 24 height 24
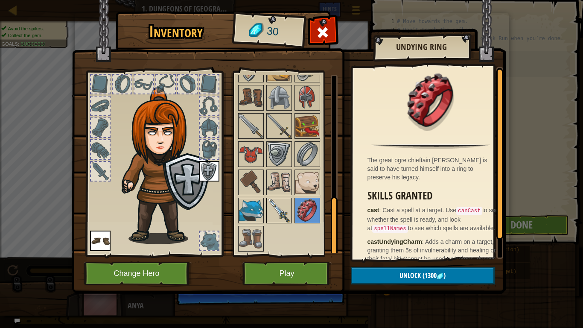
click at [274, 204] on img at bounding box center [279, 211] width 24 height 24
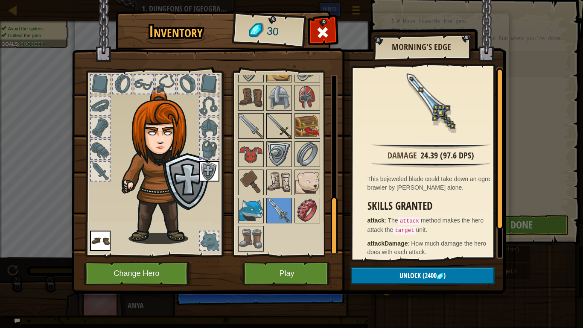
click at [279, 121] on img at bounding box center [279, 126] width 24 height 24
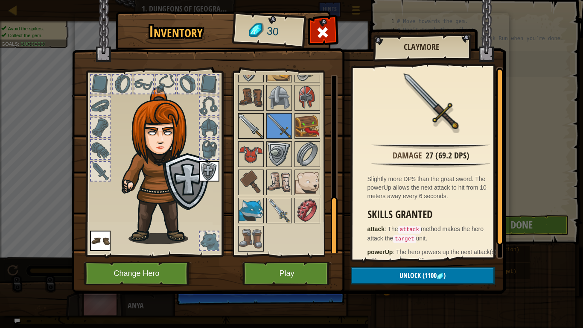
click at [242, 122] on img at bounding box center [251, 126] width 24 height 24
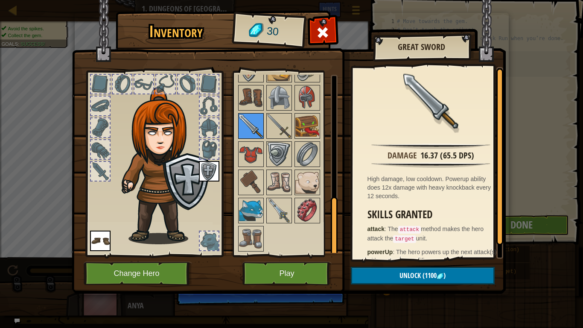
click at [252, 124] on img at bounding box center [251, 126] width 24 height 24
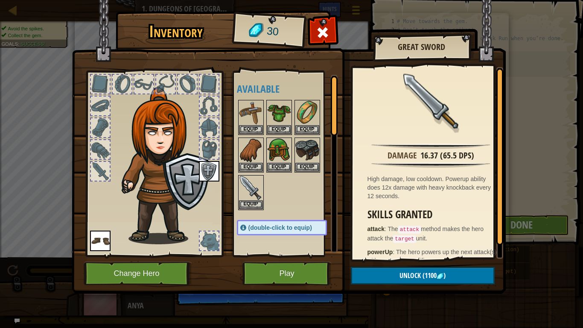
click at [334, 79] on div at bounding box center [334, 164] width 7 height 178
click at [248, 126] on button "Equip" at bounding box center [251, 129] width 24 height 9
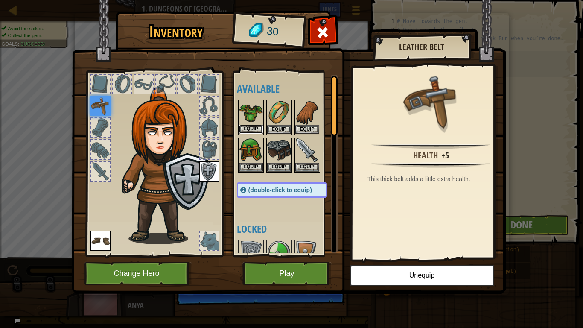
click at [254, 127] on button "Equip" at bounding box center [251, 129] width 24 height 9
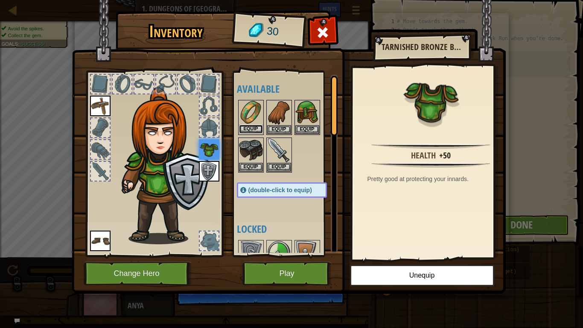
click at [255, 129] on button "Equip" at bounding box center [251, 129] width 24 height 9
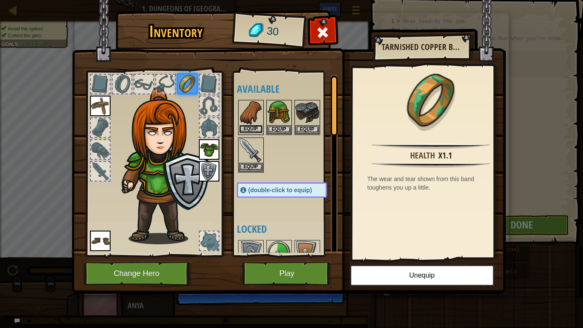
click at [255, 131] on button "Equip" at bounding box center [251, 129] width 24 height 9
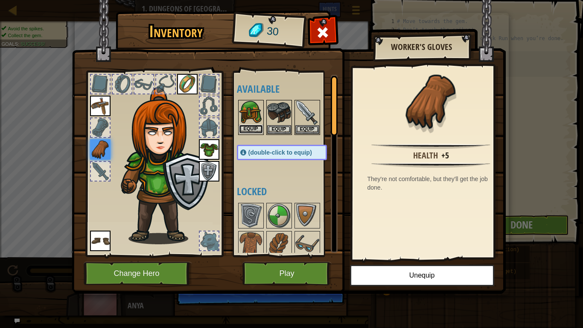
click at [259, 131] on button "Equip" at bounding box center [251, 129] width 24 height 9
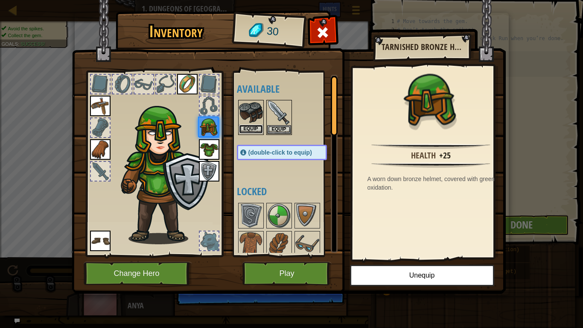
click at [259, 131] on button "Equip" at bounding box center [251, 129] width 24 height 9
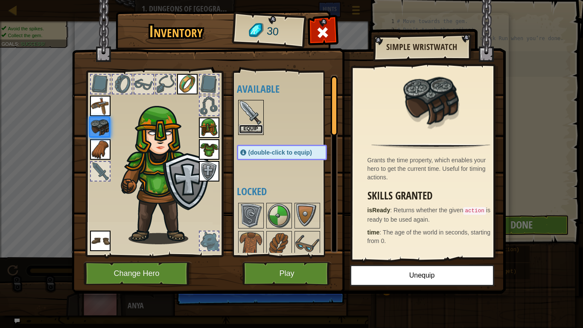
click at [260, 131] on button "Equip" at bounding box center [251, 129] width 24 height 9
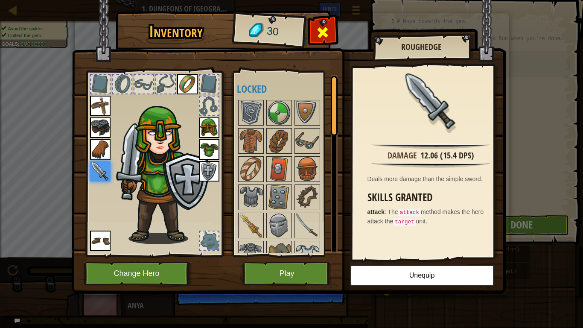
click at [328, 30] on span at bounding box center [323, 33] width 14 height 14
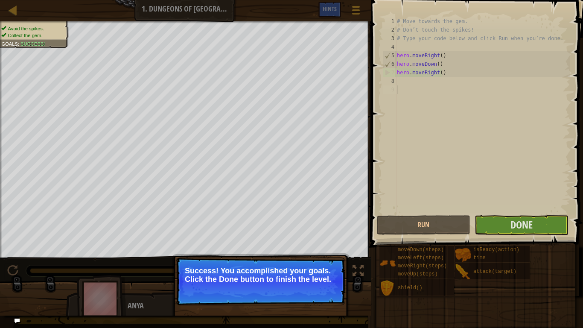
click at [405, 93] on div "# Move towards the gem. # Don’t touch the spikes! # Type your code below and cl…" at bounding box center [482, 124] width 175 height 214
click at [515, 225] on span "Done" at bounding box center [522, 225] width 22 height 14
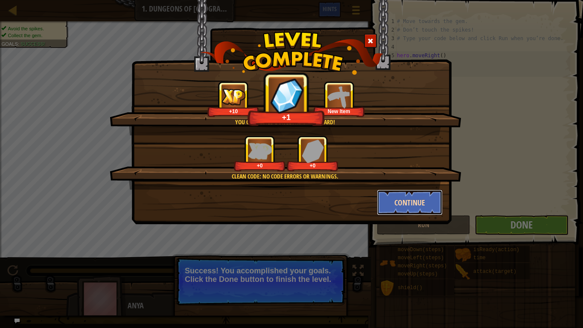
click at [411, 197] on button "Continue" at bounding box center [410, 203] width 66 height 26
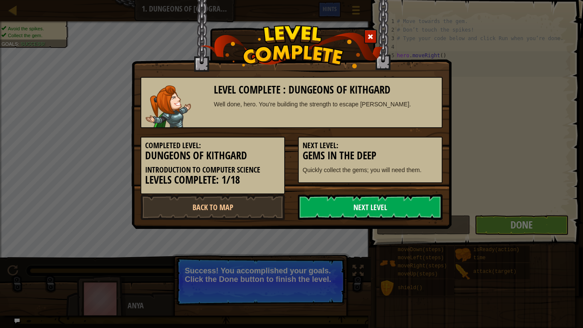
click at [392, 205] on link "Next Level" at bounding box center [370, 207] width 145 height 26
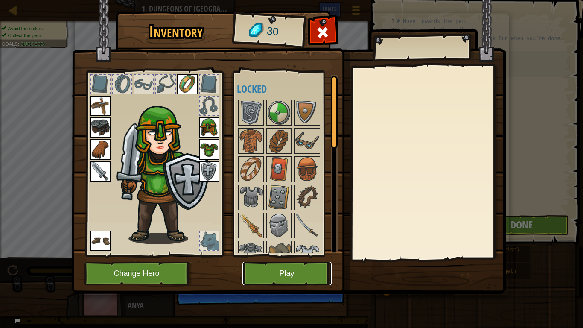
click at [266, 274] on button "Play" at bounding box center [287, 273] width 89 height 23
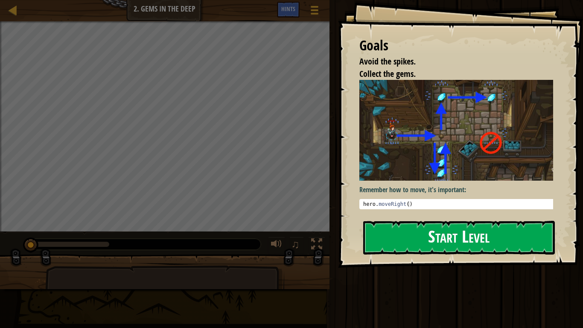
click at [481, 240] on button "Start Level" at bounding box center [459, 238] width 192 height 34
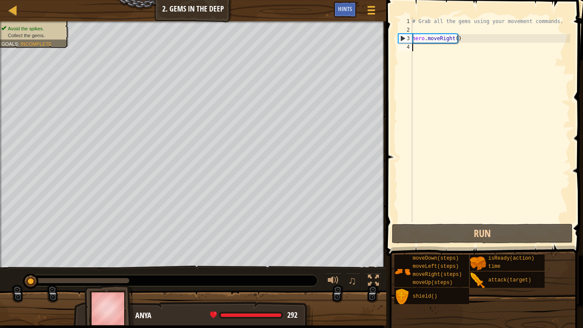
click at [418, 48] on div "# Grab all the gems using your movement commands. hero . moveRight ( )" at bounding box center [491, 128] width 160 height 222
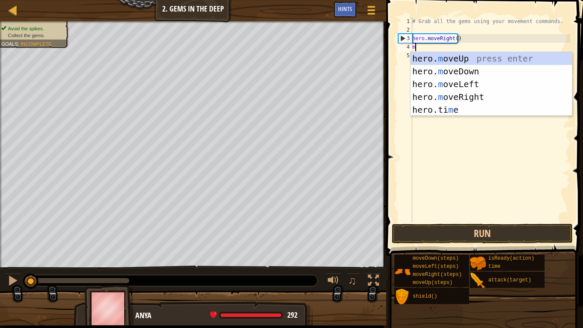
scroll to position [4, 0]
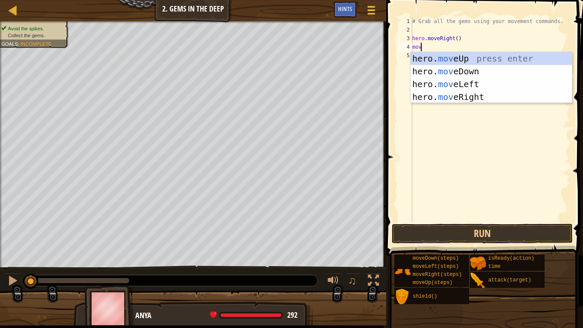
type textarea "move"
click at [479, 67] on div "hero. move Up press enter hero. move Down press enter hero. move Left press ent…" at bounding box center [491, 90] width 161 height 77
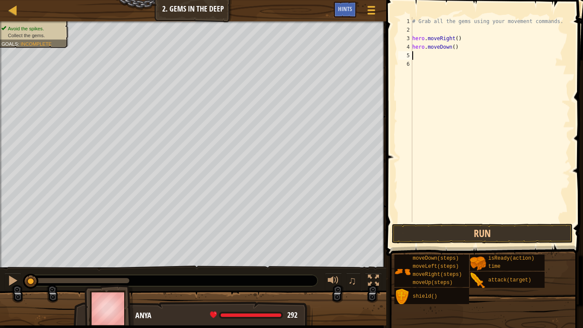
scroll to position [4, 0]
click at [6, 274] on button at bounding box center [12, 282] width 17 height 18
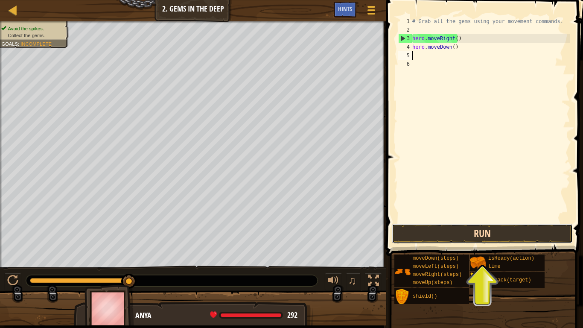
click at [480, 226] on button "Run" at bounding box center [482, 234] width 181 height 20
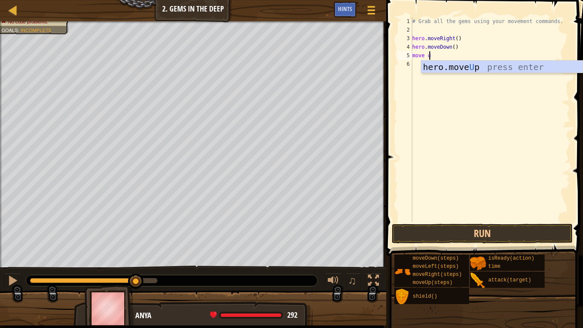
scroll to position [4, 1]
type textarea "move up"
click at [455, 61] on div "hero.move Up press enter" at bounding box center [501, 80] width 161 height 38
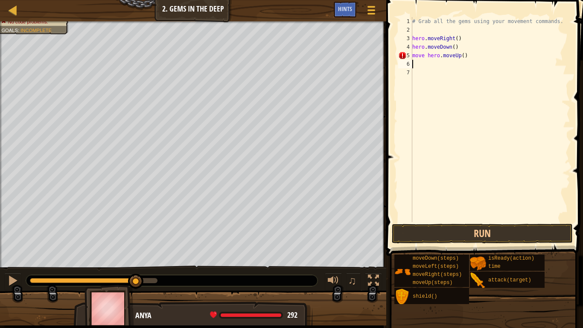
click at [423, 56] on div "# Grab all the gems using your movement commands. hero . moveRight ( ) hero . m…" at bounding box center [491, 128] width 160 height 222
type textarea "hero.moveUp()"
click at [420, 64] on div "# Grab all the gems using your movement commands. hero . moveRight ( ) hero . m…" at bounding box center [491, 128] width 160 height 222
click at [529, 238] on button "Run" at bounding box center [482, 234] width 181 height 20
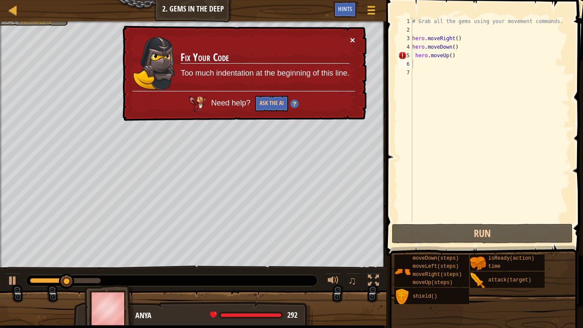
click at [354, 38] on button "×" at bounding box center [352, 39] width 5 height 9
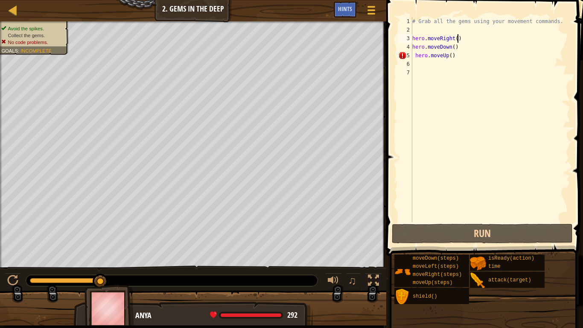
click at [457, 36] on div "# Grab all the gems using your movement commands. hero . moveRight ( ) hero . m…" at bounding box center [491, 128] width 160 height 222
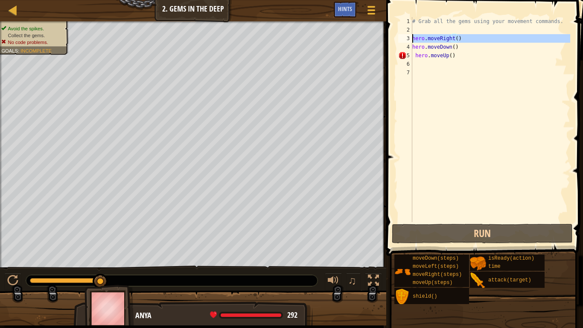
click at [408, 38] on div "3" at bounding box center [405, 38] width 14 height 9
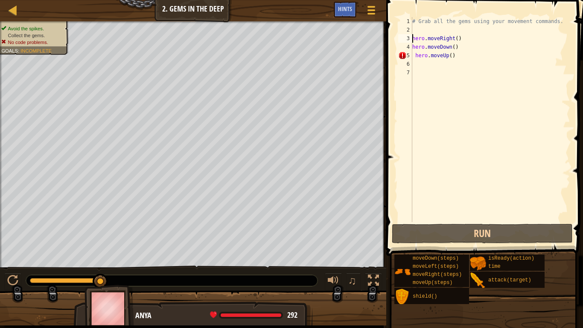
click at [407, 36] on div "3" at bounding box center [405, 38] width 14 height 9
click at [410, 35] on div "3" at bounding box center [405, 38] width 14 height 9
type textarea "hero.moveRight()"
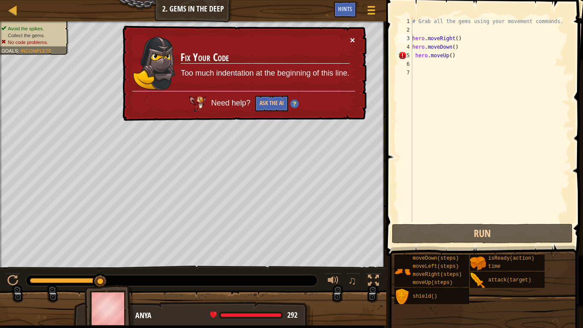
click at [353, 38] on button "×" at bounding box center [352, 39] width 5 height 9
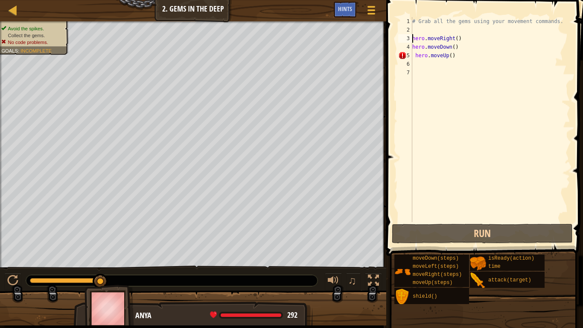
click at [418, 65] on div "# Grab all the gems using your movement commands. hero . moveRight ( ) hero . m…" at bounding box center [491, 128] width 160 height 222
click at [415, 37] on div "# Grab all the gems using your movement commands. hero . moveRight ( ) hero . m…" at bounding box center [491, 128] width 160 height 222
click at [457, 37] on div "# Grab all the gems using your movement commands. hero . moveRight ( ) hero . m…" at bounding box center [491, 128] width 160 height 222
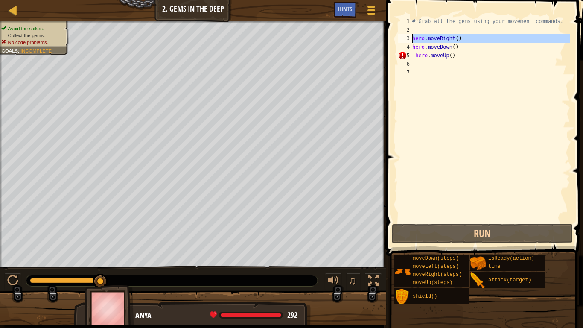
click at [407, 37] on div "3" at bounding box center [405, 38] width 14 height 9
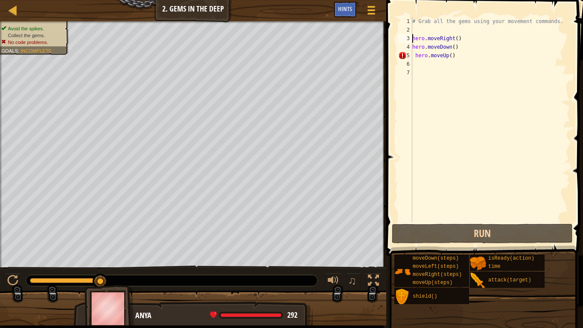
click at [407, 36] on div "3" at bounding box center [405, 38] width 14 height 9
type textarea "hero.moveRight()"
click at [428, 39] on div "# Grab all the gems using your movement commands. hero . moveRight ( ) hero . m…" at bounding box center [491, 128] width 160 height 222
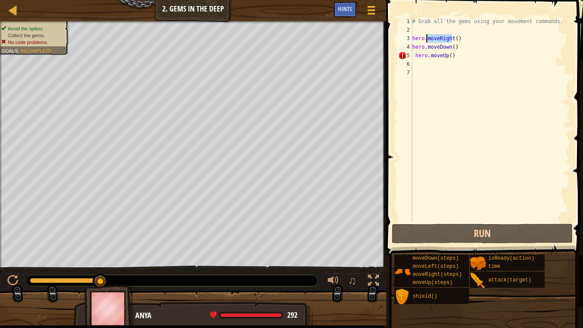
click at [413, 28] on div "# Grab all the gems using your movement commands. hero . moveRight ( ) hero . m…" at bounding box center [491, 128] width 160 height 222
click at [464, 41] on div "# Grab all the gems using your movement commands. hero . moveRight ( ) hero . m…" at bounding box center [491, 128] width 160 height 222
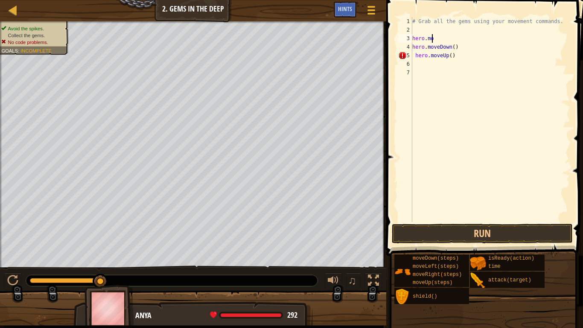
type textarea "h"
click at [461, 60] on div "# Grab all the gems using your movement commands. hero . moveDown ( ) hero . mo…" at bounding box center [491, 128] width 160 height 222
click at [452, 55] on div "# Grab all the gems using your movement commands. hero . moveDown ( ) hero . mo…" at bounding box center [491, 128] width 160 height 222
type textarea "h"
click at [454, 47] on div "# Grab all the gems using your movement commands. hero . moveDown ( )" at bounding box center [491, 128] width 160 height 222
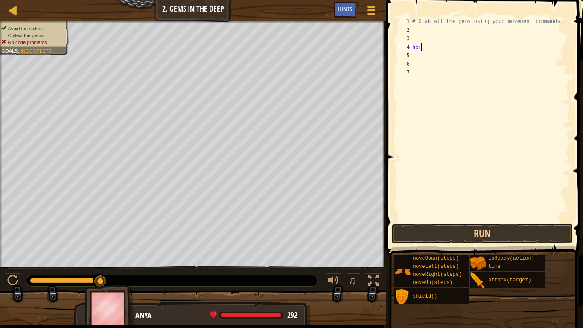
type textarea "h"
click at [413, 40] on div "# Grab all the gems using your movement commands." at bounding box center [491, 128] width 160 height 222
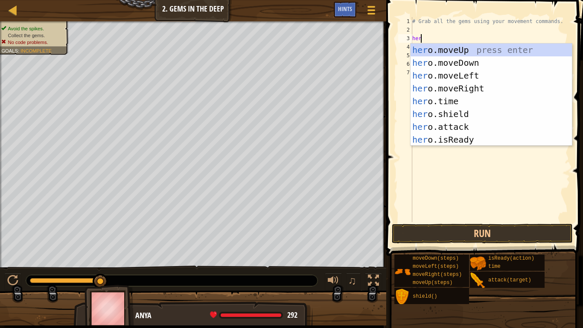
scroll to position [4, 0]
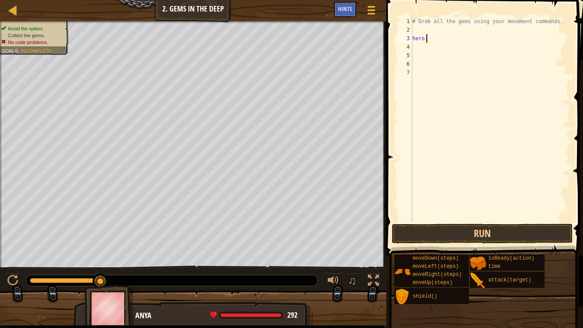
type textarea "hero m"
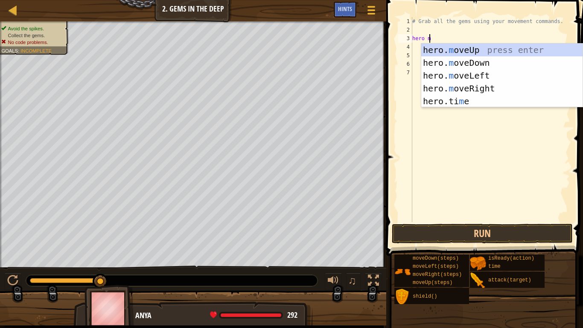
scroll to position [4, 1]
click at [484, 85] on div "hero. m oveUp press enter hero. m oveDown press enter hero. m oveLeft press ent…" at bounding box center [501, 89] width 161 height 90
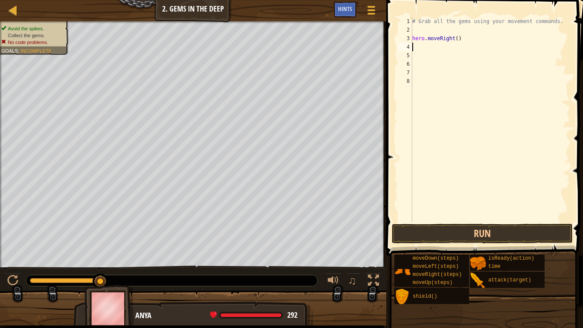
scroll to position [4, 0]
click at [417, 46] on div "# Grab all the gems using your movement commands. hero . moveRight ( )" at bounding box center [491, 128] width 160 height 222
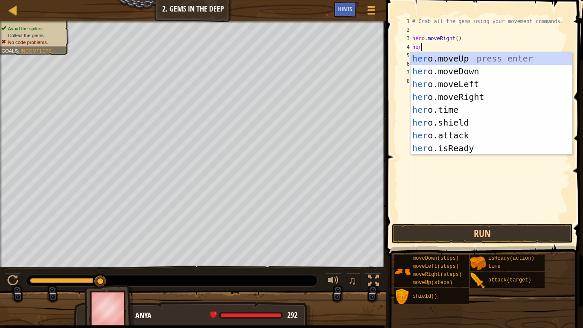
type textarea "hero"
click at [466, 70] on div "hero .moveUp press enter hero .moveDown press enter hero .moveLeft press enter …" at bounding box center [491, 116] width 161 height 128
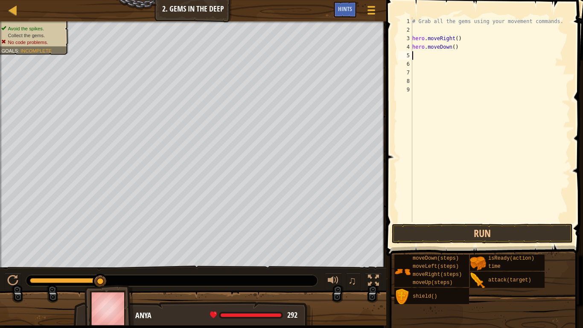
scroll to position [4, 0]
type textarea "h"
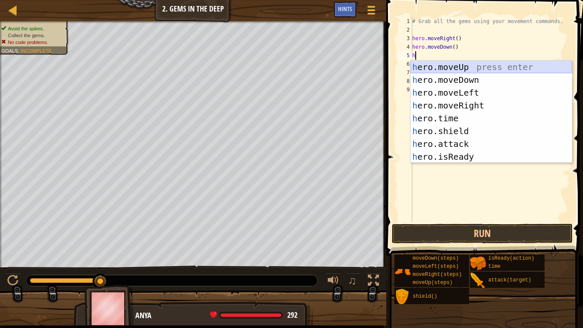
click at [453, 64] on div "h ero.moveUp press enter h ero.moveDown press enter h ero.moveLeft press enter …" at bounding box center [491, 125] width 161 height 128
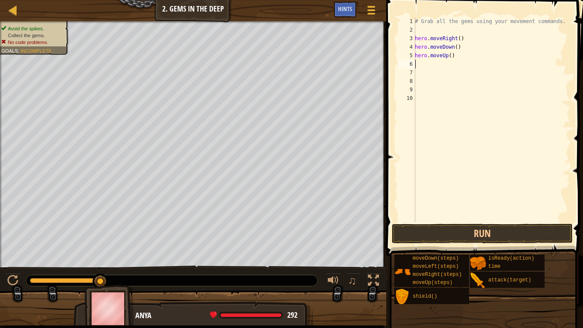
type textarea "h"
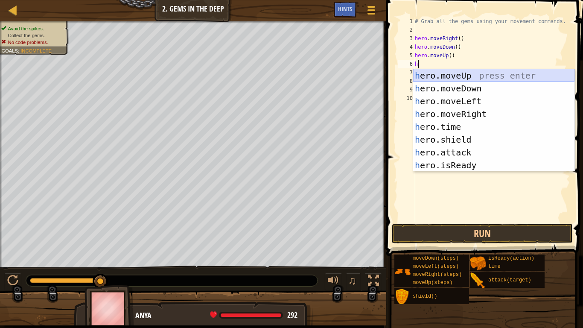
click at [478, 73] on div "h ero.moveUp press enter h ero.moveDown press enter h ero.moveLeft press enter …" at bounding box center [493, 133] width 161 height 128
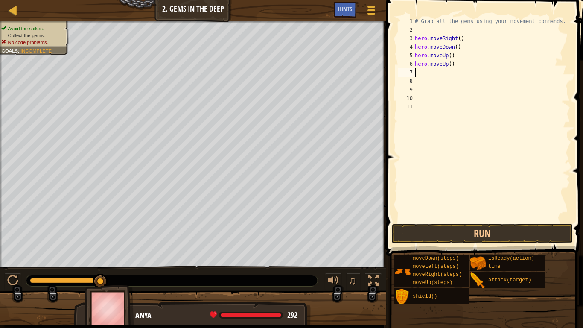
type textarea "h"
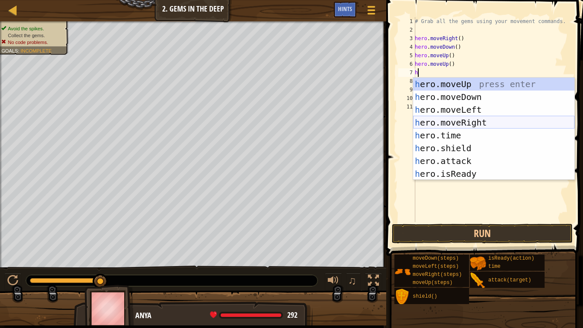
click at [461, 120] on div "h ero.moveUp press enter h ero.moveDown press enter h ero.moveLeft press enter …" at bounding box center [493, 142] width 161 height 128
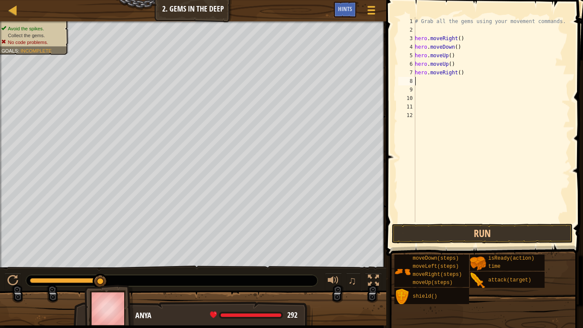
type textarea "h"
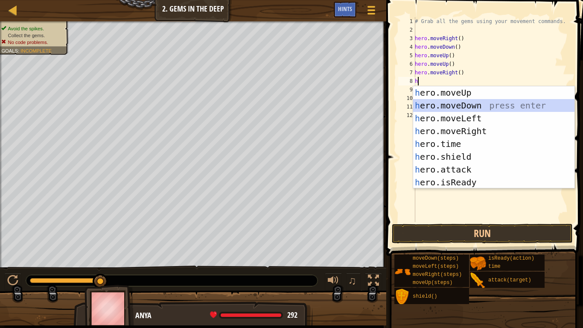
click at [448, 103] on div "h ero.moveUp press enter h ero.moveDown press enter h ero.moveLeft press enter …" at bounding box center [493, 150] width 161 height 128
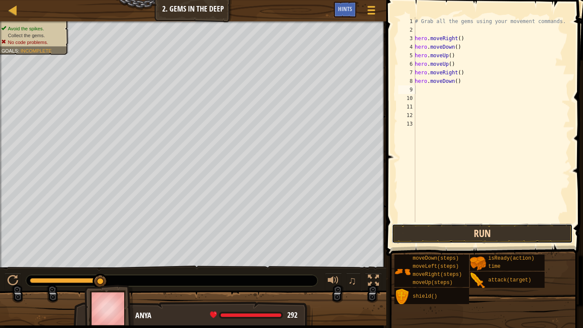
click at [452, 231] on button "Run" at bounding box center [482, 234] width 181 height 20
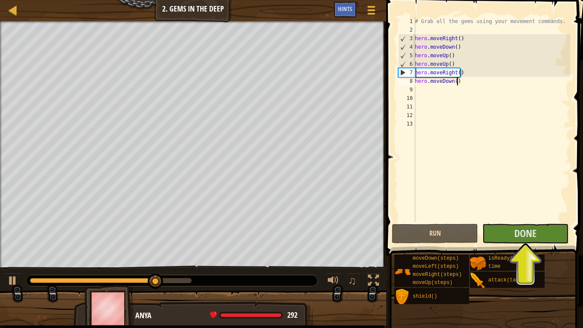
click at [462, 85] on div "# Grab all the gems using your movement commands. hero . moveRight ( ) hero . m…" at bounding box center [491, 128] width 157 height 222
type textarea "hero.moveDown()"
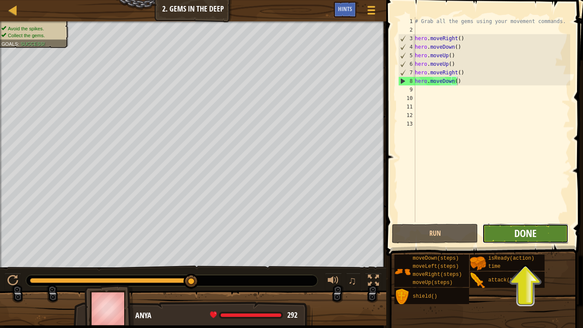
click at [533, 226] on button "Done" at bounding box center [526, 234] width 86 height 20
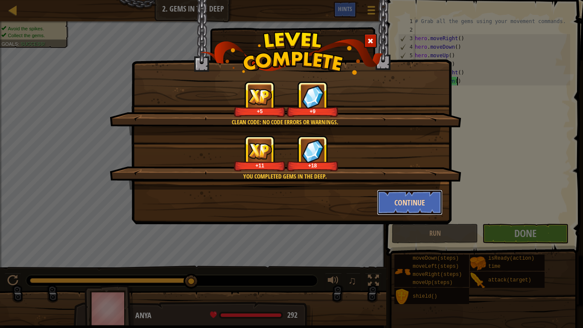
click at [399, 198] on button "Continue" at bounding box center [410, 203] width 66 height 26
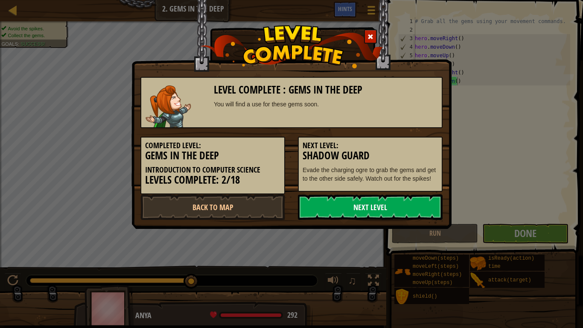
click at [375, 203] on link "Next Level" at bounding box center [370, 207] width 145 height 26
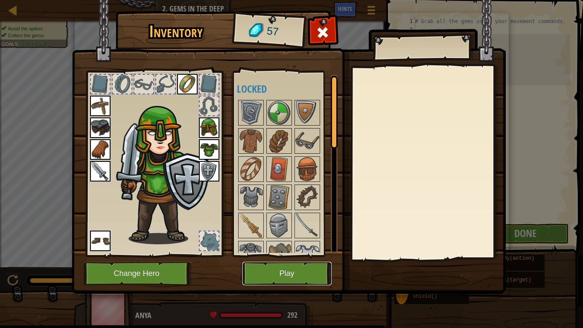
click at [306, 265] on button "Play" at bounding box center [287, 273] width 89 height 23
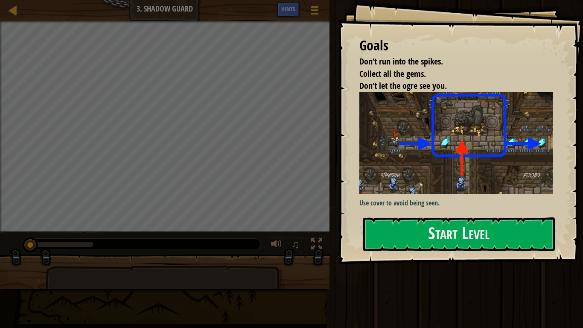
click at [461, 188] on img at bounding box center [460, 143] width 200 height 102
click at [497, 239] on button "Start Level" at bounding box center [459, 234] width 192 height 34
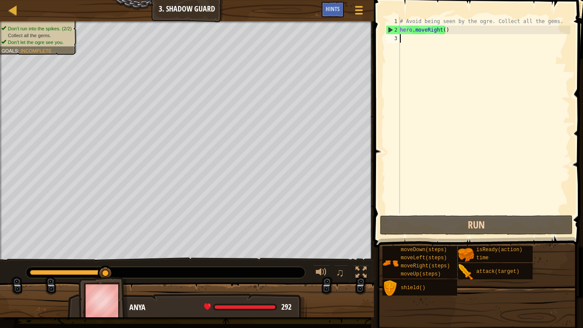
type textarea "h"
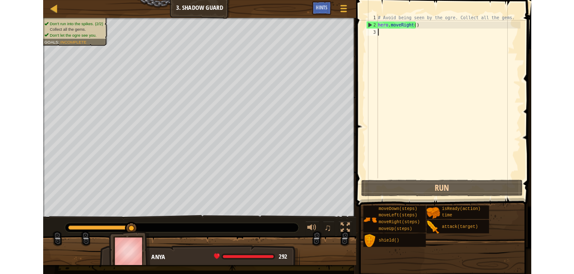
scroll to position [4, 0]
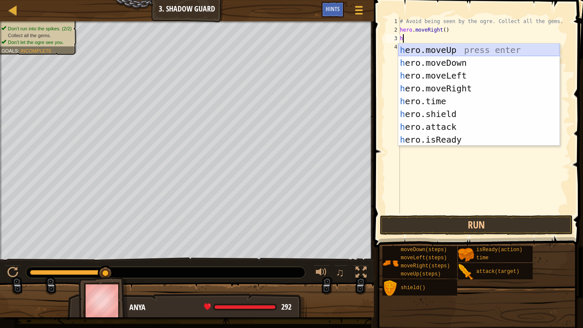
click at [448, 44] on div "h ero.moveUp press enter h ero.moveDown press enter h ero.moveLeft press enter …" at bounding box center [478, 108] width 161 height 128
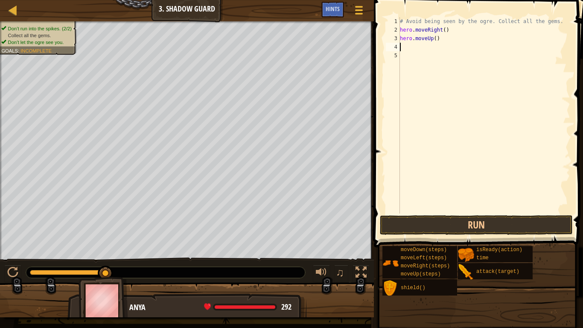
type textarea "h"
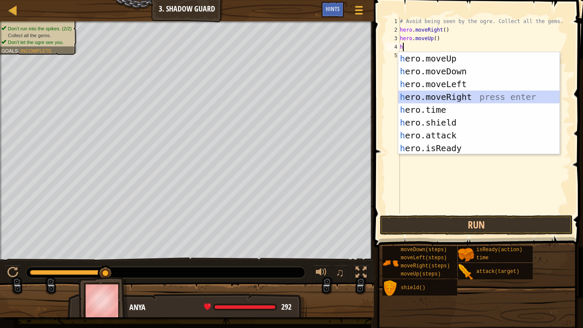
click at [449, 95] on div "h ero.moveUp press enter h ero.moveDown press enter h ero.moveLeft press enter …" at bounding box center [478, 116] width 161 height 128
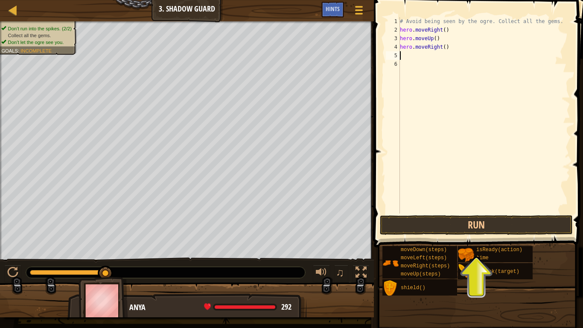
type textarea "h"
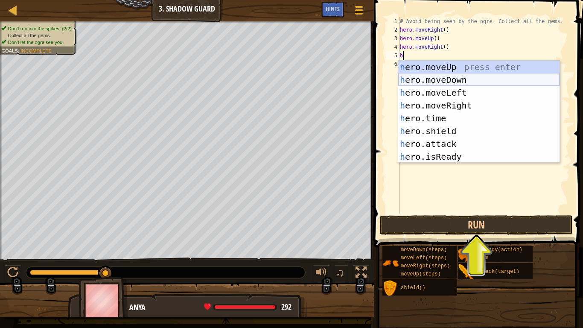
click at [421, 74] on div "h ero.moveUp press enter h ero.moveDown press enter h ero.moveLeft press enter …" at bounding box center [478, 125] width 161 height 128
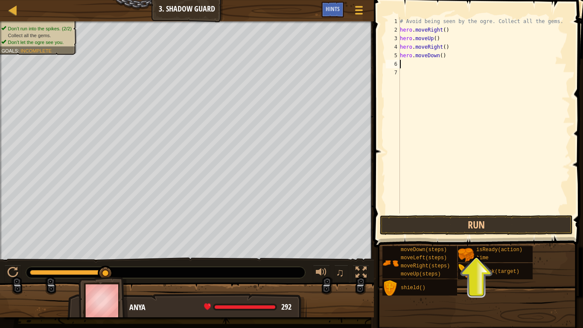
type textarea "h"
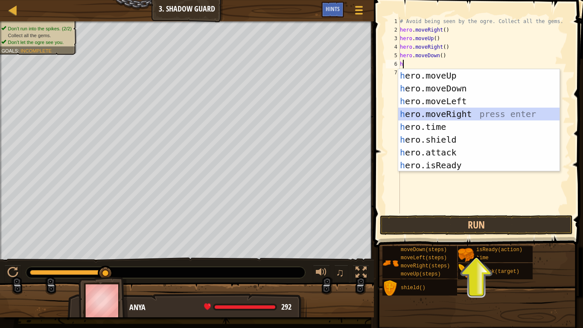
click at [437, 114] on div "h ero.moveUp press enter h ero.moveDown press enter h ero.moveLeft press enter …" at bounding box center [478, 133] width 161 height 128
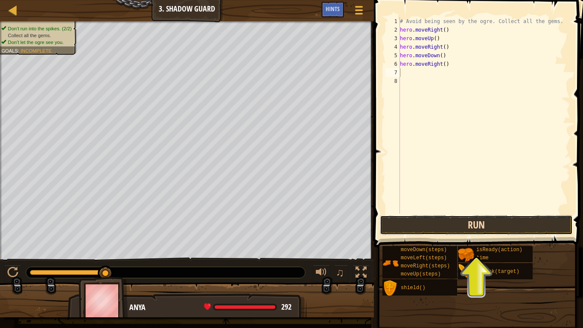
click at [439, 219] on button "Run" at bounding box center [476, 225] width 193 height 20
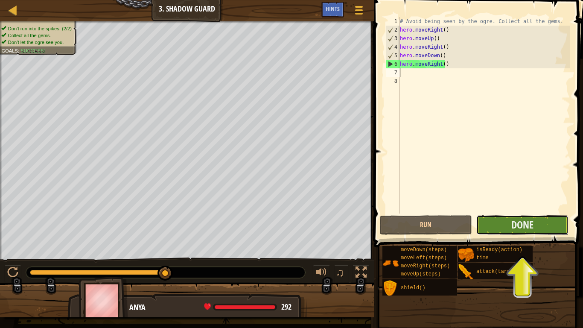
click at [501, 222] on button "Done" at bounding box center [523, 225] width 92 height 20
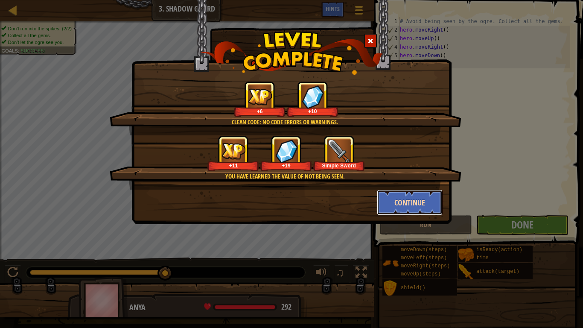
click at [400, 199] on button "Continue" at bounding box center [410, 203] width 66 height 26
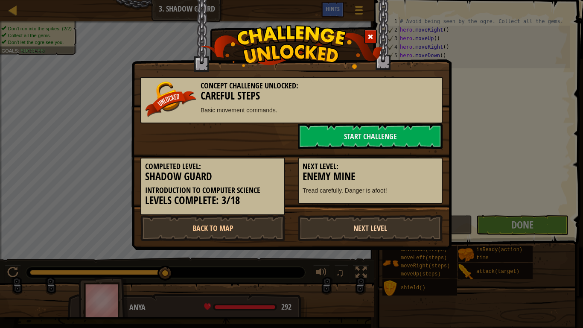
click at [370, 232] on link "Next Level" at bounding box center [370, 228] width 145 height 26
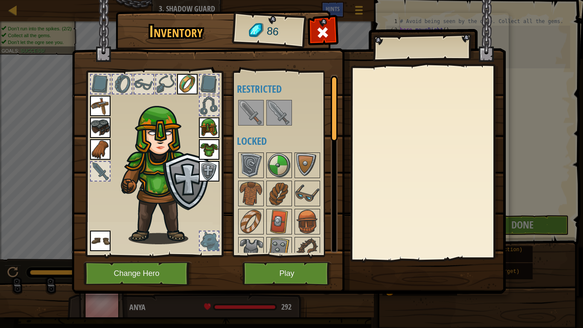
click at [281, 110] on img at bounding box center [279, 113] width 24 height 24
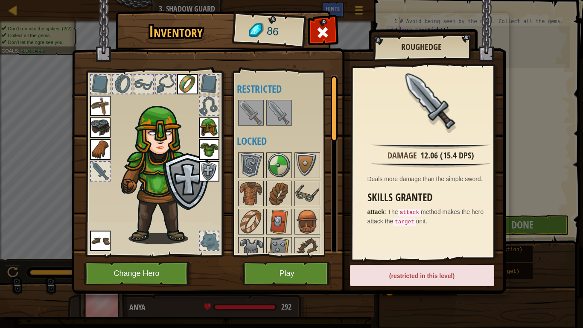
click at [99, 164] on div at bounding box center [100, 171] width 19 height 19
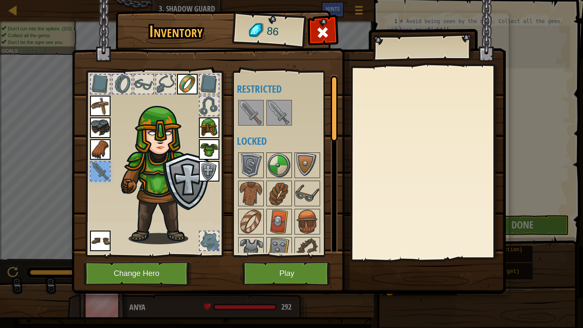
drag, startPoint x: 281, startPoint y: 110, endPoint x: 220, endPoint y: 135, distance: 65.5
click at [220, 135] on div "Inventory 86 Available Equip Equip Equip Equip Equip Equip Equip Equip (double-…" at bounding box center [292, 154] width 434 height 282
click at [264, 117] on div at bounding box center [290, 113] width 107 height 28
click at [275, 111] on img at bounding box center [279, 113] width 24 height 24
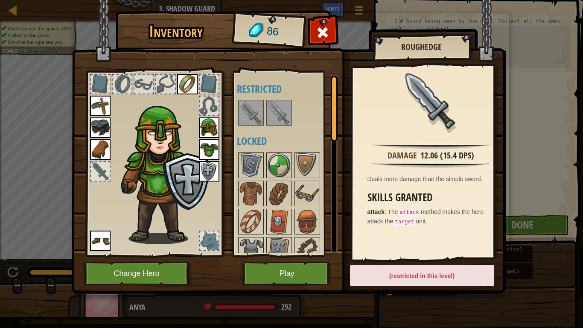
click at [406, 274] on div "(restricted in this level)" at bounding box center [422, 275] width 144 height 21
click at [256, 115] on img at bounding box center [251, 113] width 24 height 24
click at [259, 272] on button "Play" at bounding box center [287, 273] width 89 height 23
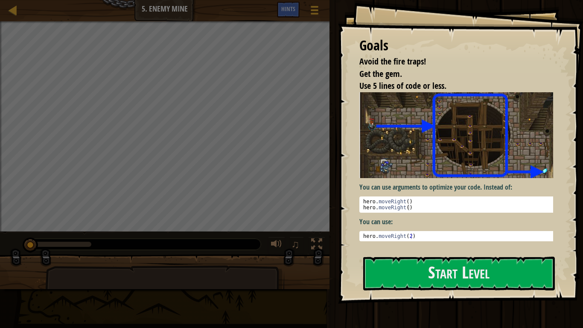
click at [332, 193] on div "Map Introduction to Computer Science 5. Enemy Mine Game Menu Done Hints 1 ההההה…" at bounding box center [291, 164] width 583 height 328
click at [476, 120] on div "Goals Avoid the fire traps! Get the gem. Use 5 lines of code or less. You can u…" at bounding box center [291, 164] width 583 height 328
click at [426, 173] on div "Goals Avoid the fire traps! Get the gem. Use 5 lines of code or less. You can u…" at bounding box center [291, 164] width 583 height 328
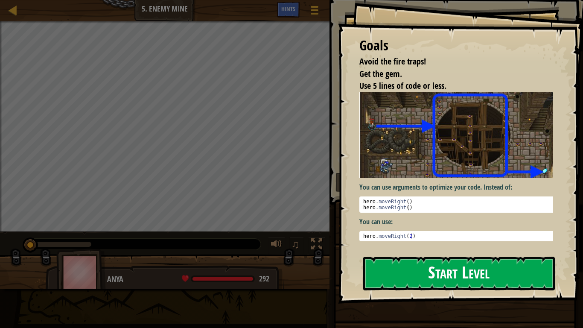
click at [434, 274] on button "Start Level" at bounding box center [459, 274] width 192 height 34
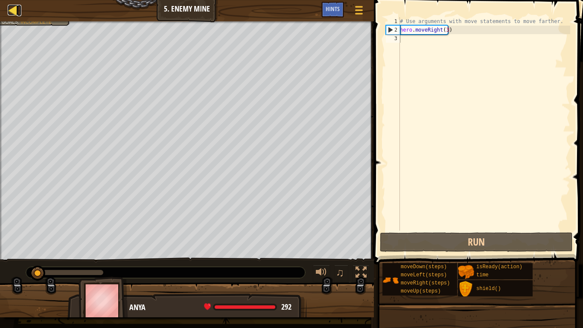
click at [12, 5] on div at bounding box center [13, 10] width 11 height 11
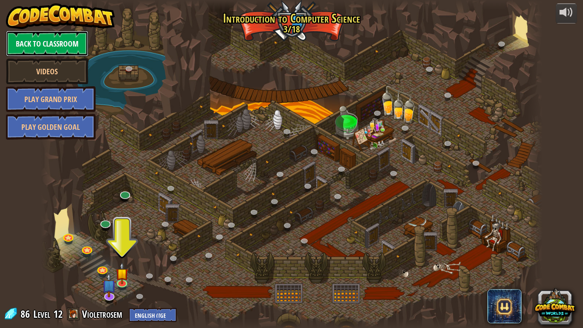
click at [29, 36] on link "Back to Classroom" at bounding box center [47, 44] width 82 height 26
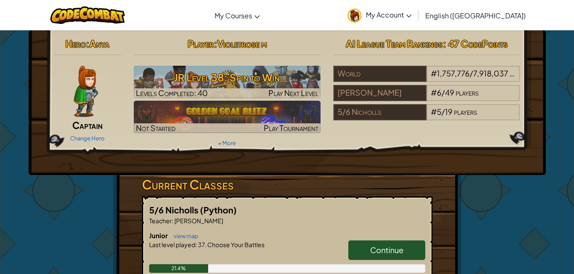
click at [411, 11] on span "My Account" at bounding box center [389, 14] width 46 height 9
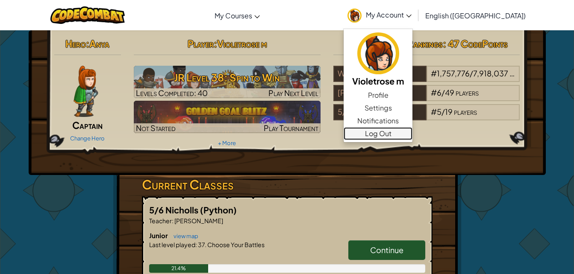
click at [412, 133] on link "Log Out" at bounding box center [377, 133] width 69 height 13
